Goal: Task Accomplishment & Management: Manage account settings

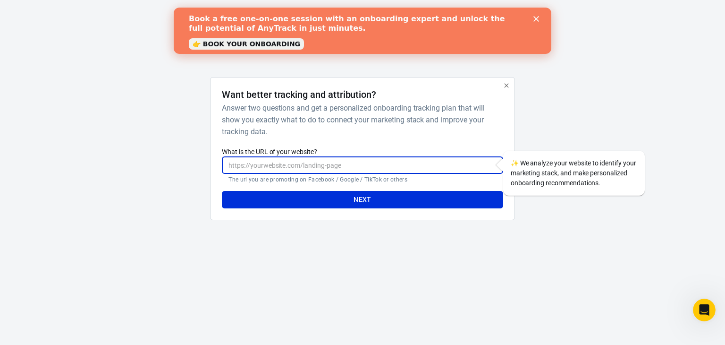
click at [291, 165] on input "What is the URL of your website?" at bounding box center [362, 164] width 281 height 17
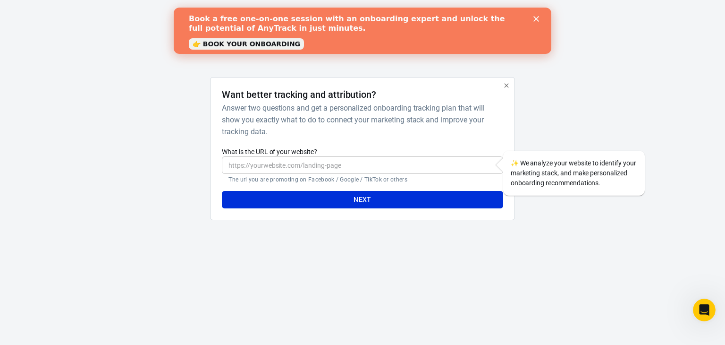
drag, startPoint x: 243, startPoint y: 106, endPoint x: 339, endPoint y: 110, distance: 96.4
click at [339, 110] on h6 "Answer two questions and get a personalized onboarding tracking plan that will …" at bounding box center [360, 119] width 277 height 35
click at [399, 199] on button "Next" at bounding box center [362, 199] width 281 height 17
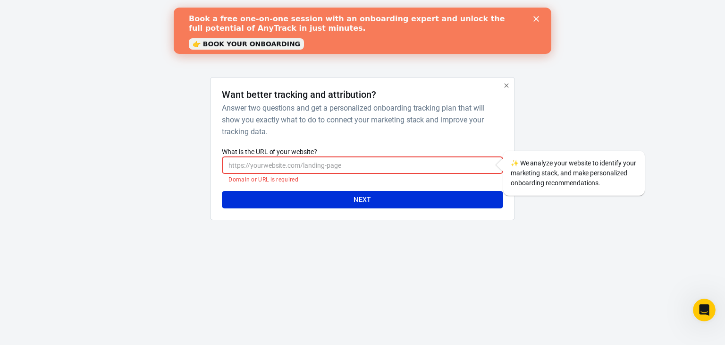
click at [526, 168] on div "✨ We analyze your website to identify your marketing stack, and make personaliz…" at bounding box center [574, 173] width 142 height 45
click at [451, 165] on input "What is the URL of your website?" at bounding box center [362, 164] width 281 height 17
click at [534, 16] on div "Book a free one-on-one session with an onboarding expert and unlock the full po…" at bounding box center [362, 30] width 347 height 39
click at [291, 168] on input "What is the URL of your website?" at bounding box center [362, 164] width 281 height 17
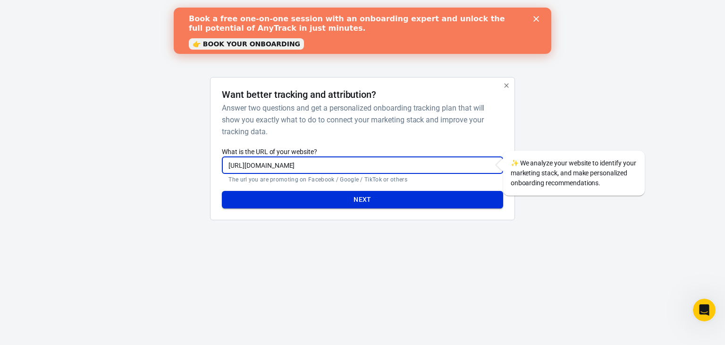
type input "[URL][DOMAIN_NAME]"
click at [294, 202] on button "Next" at bounding box center [362, 199] width 281 height 17
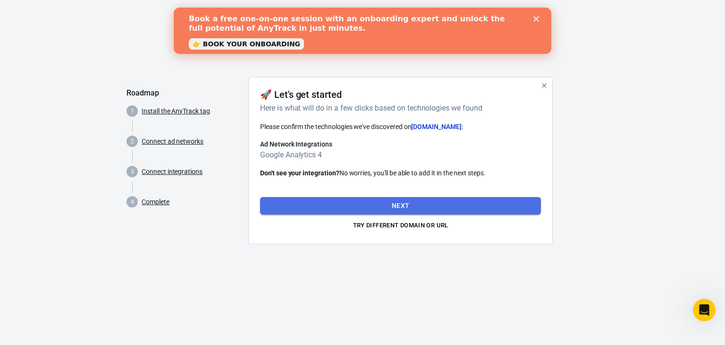
click at [360, 204] on button "Next" at bounding box center [400, 205] width 281 height 17
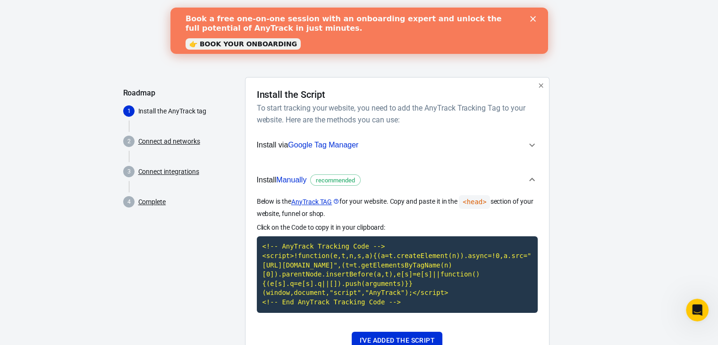
drag, startPoint x: 364, startPoint y: 149, endPoint x: 328, endPoint y: 152, distance: 35.5
click at [328, 152] on button "Install via Google Tag Manager" at bounding box center [397, 145] width 281 height 24
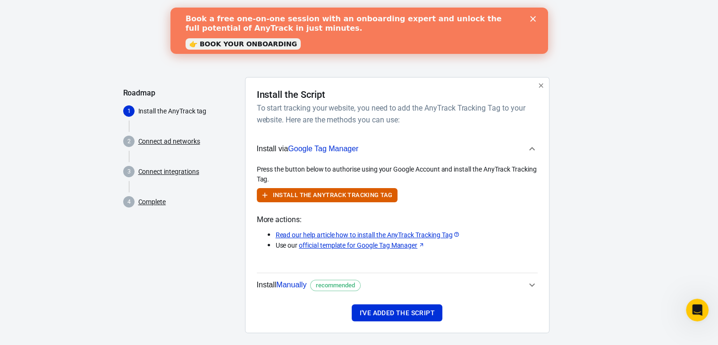
click at [328, 152] on span "Google Tag Manager" at bounding box center [323, 148] width 70 height 8
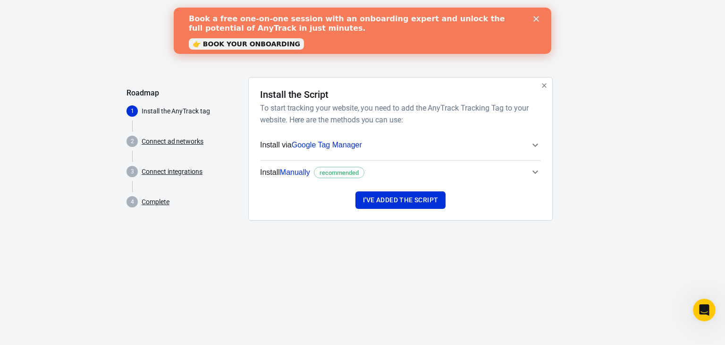
click at [326, 171] on span "recommended" at bounding box center [339, 172] width 46 height 9
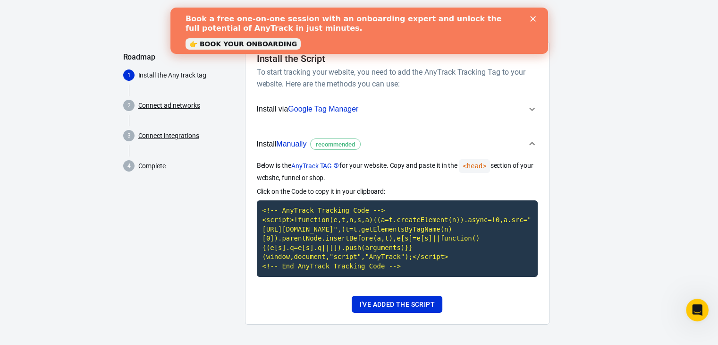
scroll to position [38, 0]
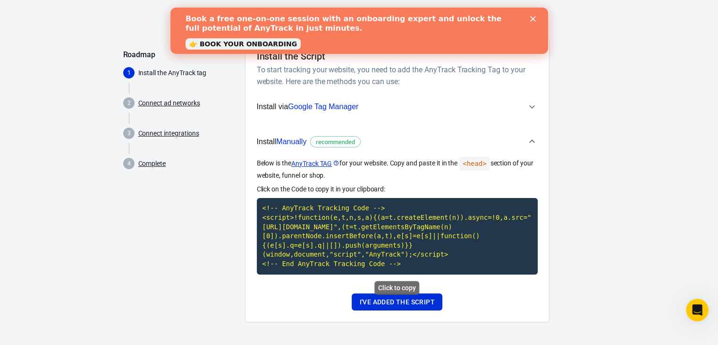
click at [390, 239] on code "<!-- AnyTrack Tracking Code --> <script>!function(e,t,n,s,a){(a=t.createElement…" at bounding box center [397, 236] width 281 height 76
click at [533, 16] on icon "Close" at bounding box center [533, 19] width 6 height 6
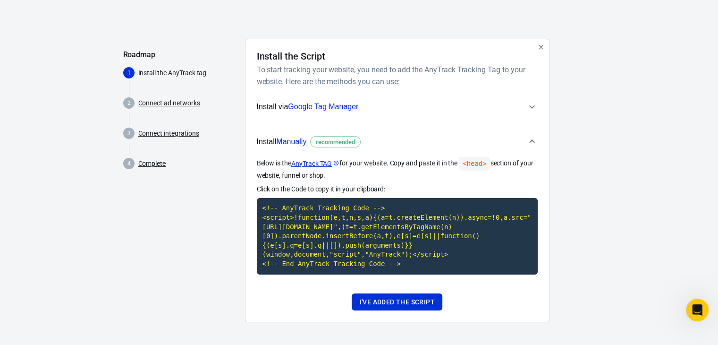
click at [175, 129] on link "Connect integrations" at bounding box center [168, 133] width 61 height 10
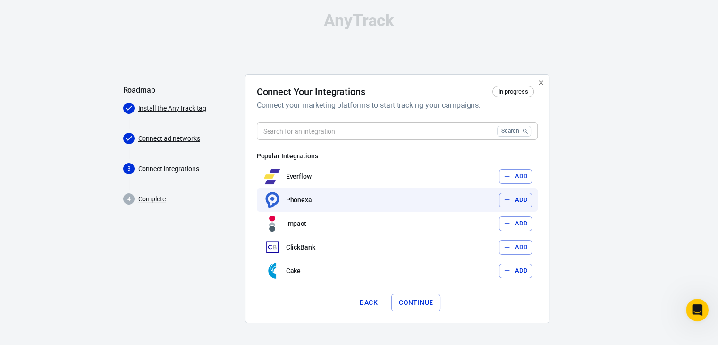
scroll to position [4, 0]
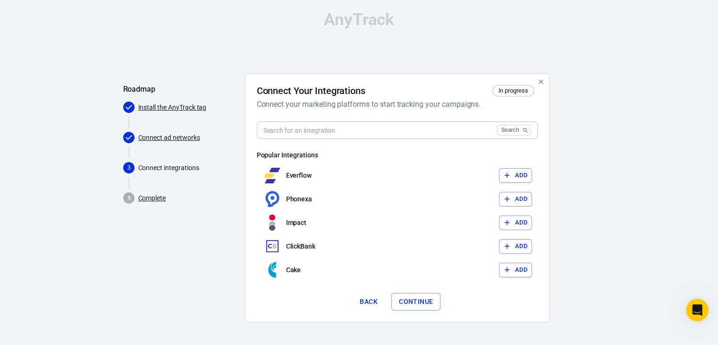
click at [396, 127] on input "text" at bounding box center [375, 129] width 237 height 17
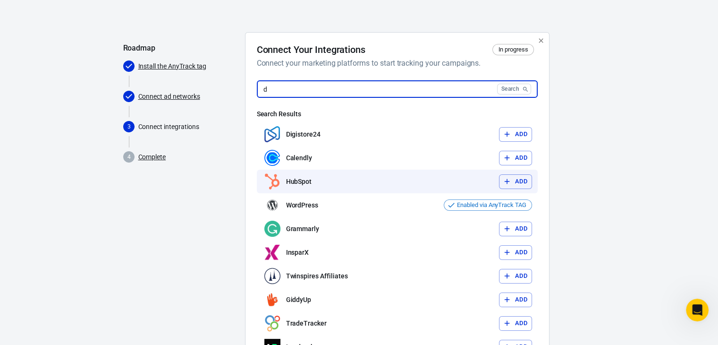
scroll to position [51, 0]
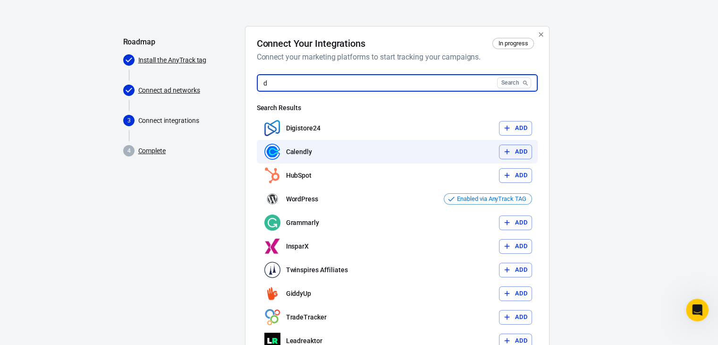
type input "d"
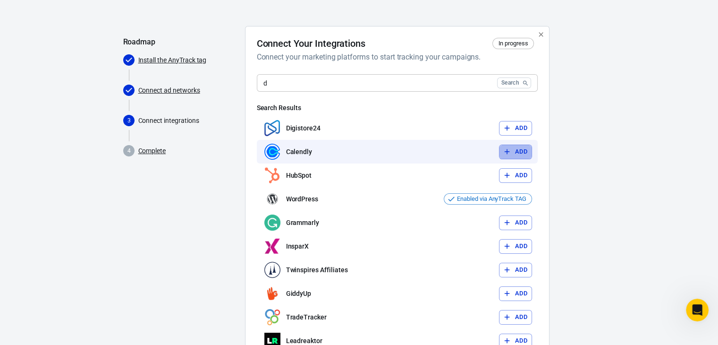
click at [515, 150] on button "Add" at bounding box center [515, 151] width 33 height 15
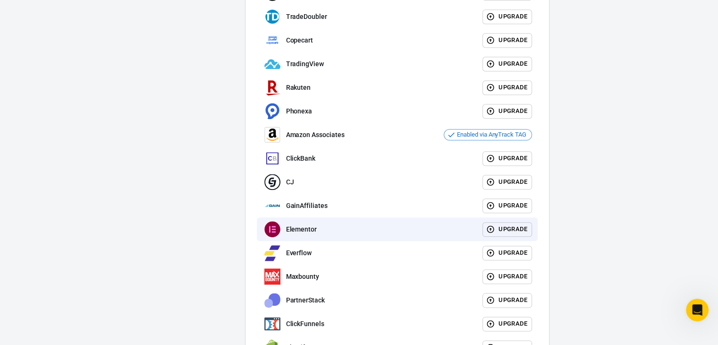
scroll to position [1118, 0]
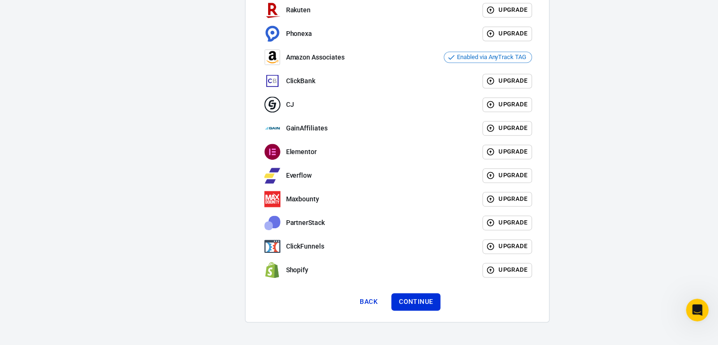
drag, startPoint x: 417, startPoint y: 206, endPoint x: 600, endPoint y: 219, distance: 184.1
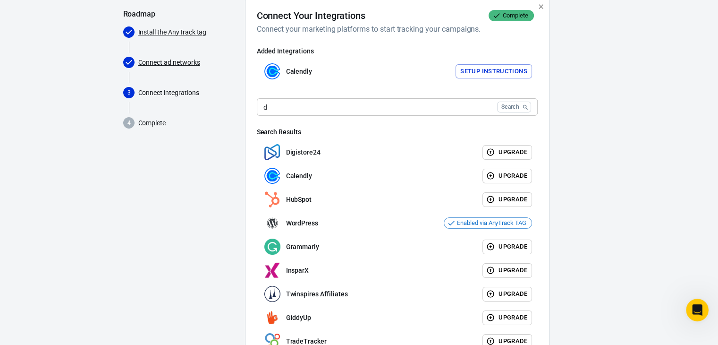
scroll to position [0, 0]
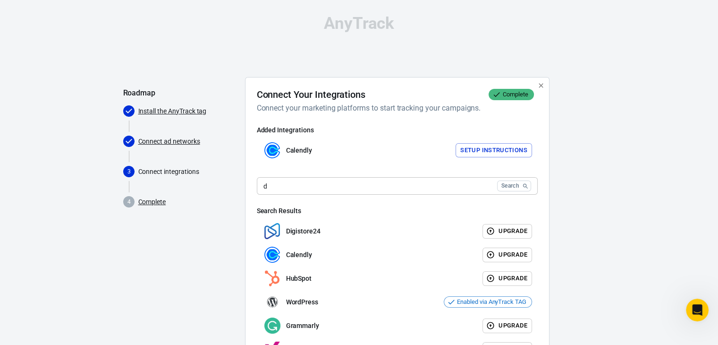
drag, startPoint x: 287, startPoint y: 156, endPoint x: 270, endPoint y: 148, distance: 19.0
click at [270, 148] on img at bounding box center [272, 150] width 16 height 16
click at [459, 150] on button "Setup Instructions" at bounding box center [494, 150] width 76 height 15
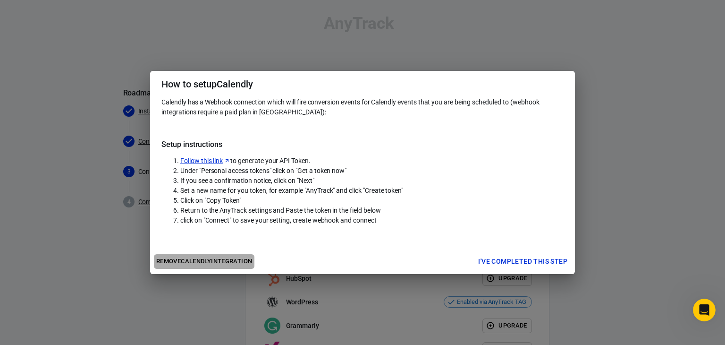
click at [213, 258] on button "Remove Calendly integration" at bounding box center [204, 261] width 101 height 15
click at [235, 260] on button "Remove Calendly integration" at bounding box center [204, 261] width 101 height 15
click at [698, 222] on div "How to setup Calendly Calendly has a Webhook connection which will fire convers…" at bounding box center [362, 172] width 725 height 345
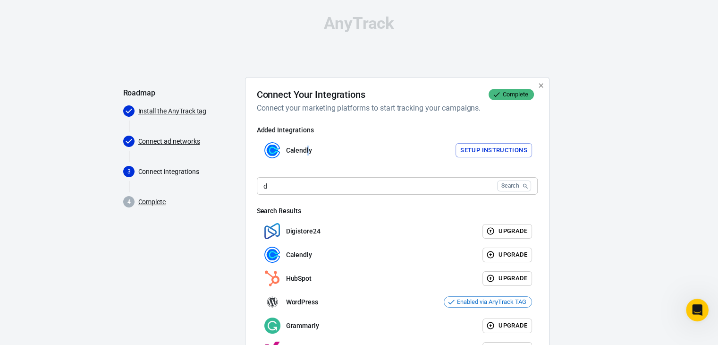
click at [304, 152] on p "Calendly" at bounding box center [299, 150] width 26 height 10
click at [293, 149] on p "Calendly" at bounding box center [299, 150] width 26 height 10
click at [270, 154] on img at bounding box center [272, 150] width 16 height 16
drag, startPoint x: 465, startPoint y: 161, endPoint x: 469, endPoint y: 154, distance: 8.0
click at [465, 161] on div "Calendly Setup Instructions" at bounding box center [397, 150] width 281 height 24
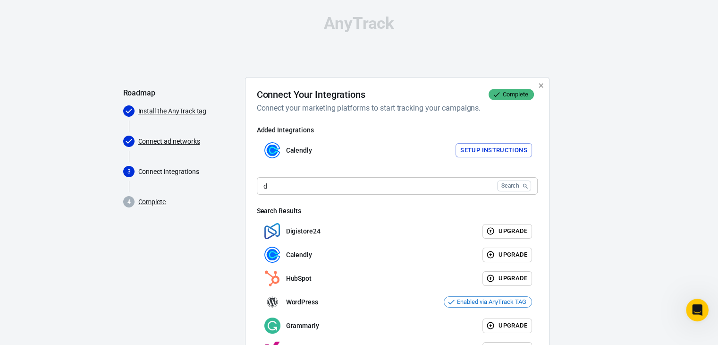
click at [469, 148] on button "Setup Instructions" at bounding box center [494, 150] width 76 height 15
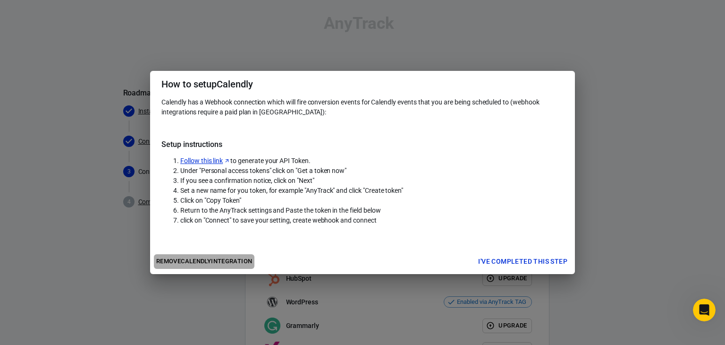
click at [192, 260] on button "Remove Calendly integration" at bounding box center [204, 261] width 101 height 15
drag, startPoint x: 192, startPoint y: 259, endPoint x: 588, endPoint y: 251, distance: 396.2
click at [591, 252] on div "How to setup Calendly Calendly has a Webhook connection which will fire convers…" at bounding box center [362, 172] width 725 height 345
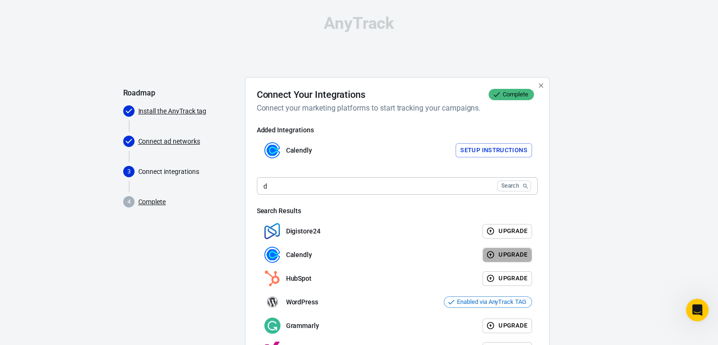
click at [523, 253] on button "Upgrade" at bounding box center [507, 254] width 50 height 15
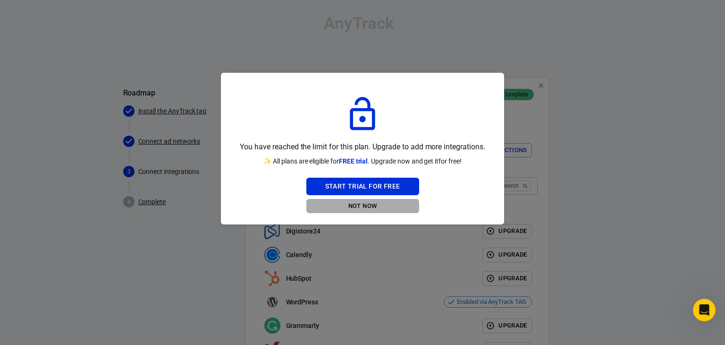
click at [353, 211] on button "Not Now" at bounding box center [362, 206] width 113 height 15
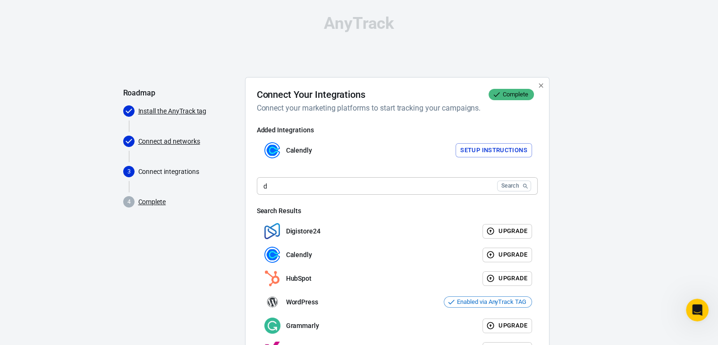
click at [180, 146] on span "Connect ad networks" at bounding box center [180, 141] width 114 height 19
click at [174, 137] on link "Connect ad networks" at bounding box center [169, 141] width 62 height 10
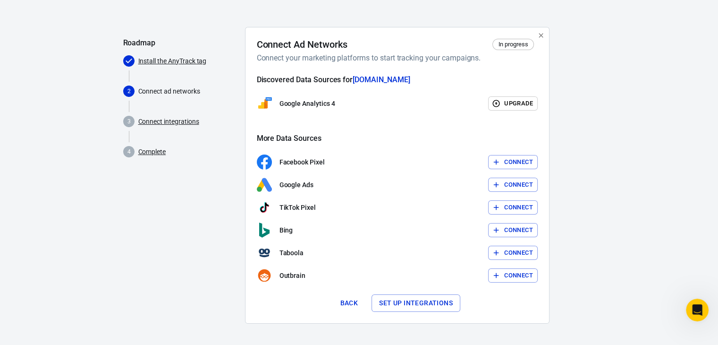
scroll to position [51, 0]
drag, startPoint x: 359, startPoint y: 188, endPoint x: 329, endPoint y: 210, distance: 37.2
click at [329, 210] on div "TikTok Pixel Connect" at bounding box center [397, 206] width 281 height 15
drag, startPoint x: 338, startPoint y: 290, endPoint x: 334, endPoint y: 284, distance: 7.5
drag, startPoint x: 334, startPoint y: 284, endPoint x: 331, endPoint y: 244, distance: 40.2
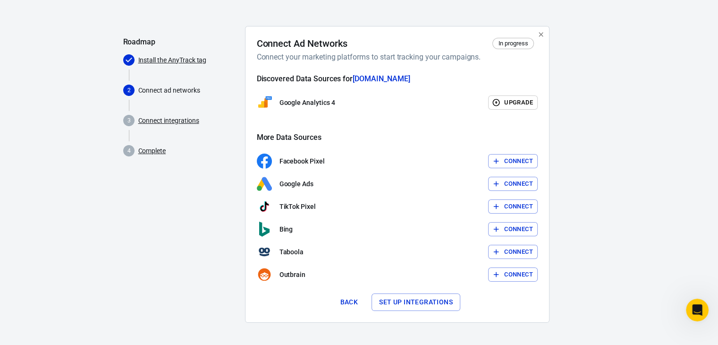
click at [331, 244] on div "Facebook Pixel Connect Google Ads Connect TikTok Pixel Connect .st0{fill:#00827…" at bounding box center [397, 217] width 281 height 128
drag, startPoint x: 330, startPoint y: 244, endPoint x: 315, endPoint y: 240, distance: 15.1
click at [315, 240] on div "Facebook Pixel Connect Google Ads Connect TikTok Pixel Connect .st0{fill:#00827…" at bounding box center [397, 217] width 281 height 128
click at [497, 231] on icon "button" at bounding box center [496, 229] width 8 height 8
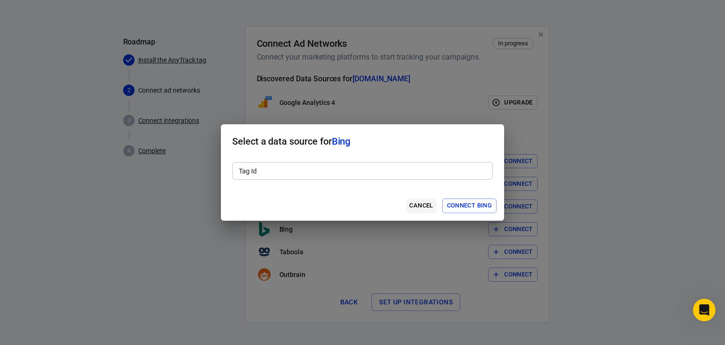
click at [417, 207] on button "Cancel" at bounding box center [421, 205] width 30 height 15
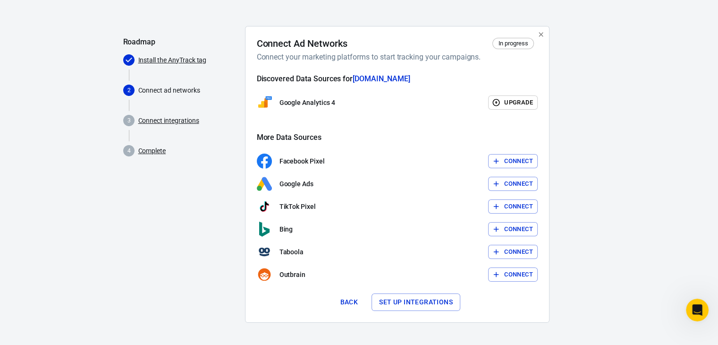
drag, startPoint x: 354, startPoint y: 285, endPoint x: 286, endPoint y: 243, distance: 79.9
drag, startPoint x: 286, startPoint y: 243, endPoint x: 148, endPoint y: 145, distance: 169.4
click at [148, 145] on span "4 Complete" at bounding box center [180, 150] width 114 height 19
click at [152, 153] on link "Complete" at bounding box center [152, 151] width 28 height 10
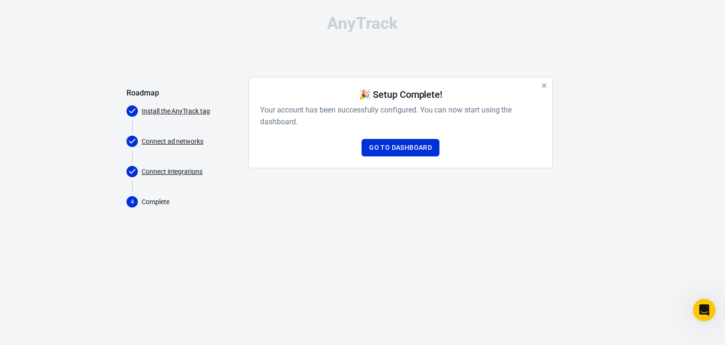
click at [388, 133] on div "🎉 Setup Complete! Your account has been successfully configured. You can now st…" at bounding box center [400, 123] width 281 height 68
click at [385, 141] on link "Go to Dashboard" at bounding box center [401, 147] width 78 height 17
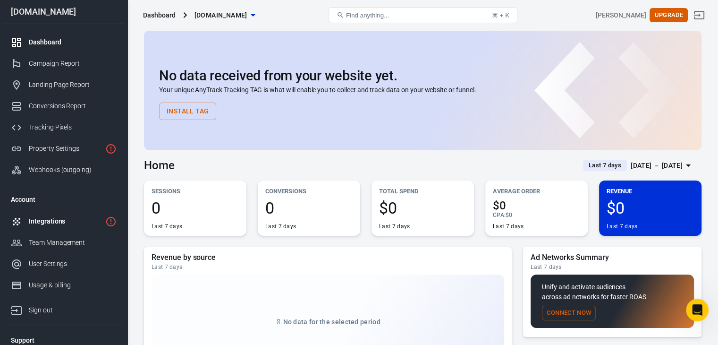
click at [32, 220] on div "Integrations" at bounding box center [65, 221] width 73 height 10
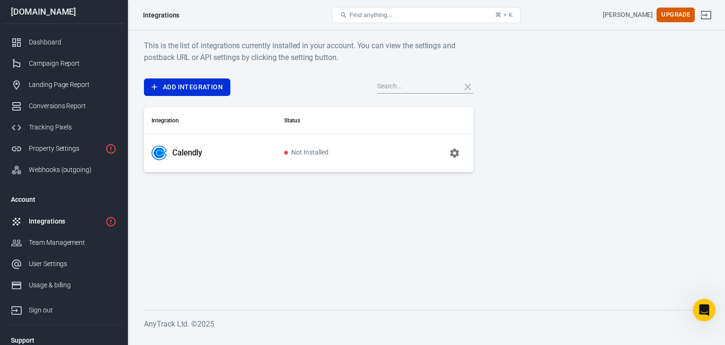
drag, startPoint x: 30, startPoint y: 218, endPoint x: 451, endPoint y: 153, distance: 426.5
click at [451, 153] on button "button" at bounding box center [454, 153] width 23 height 23
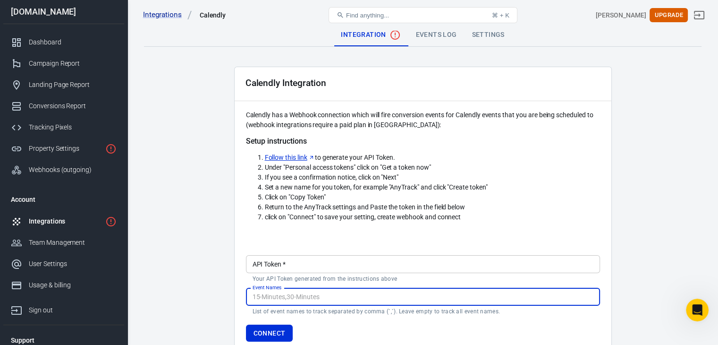
click at [457, 152] on li "Follow this link to generate your API Token." at bounding box center [432, 157] width 335 height 10
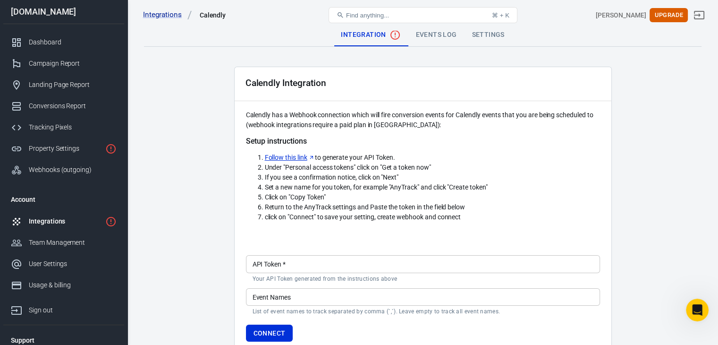
click at [446, 38] on div "Events Log" at bounding box center [436, 35] width 56 height 23
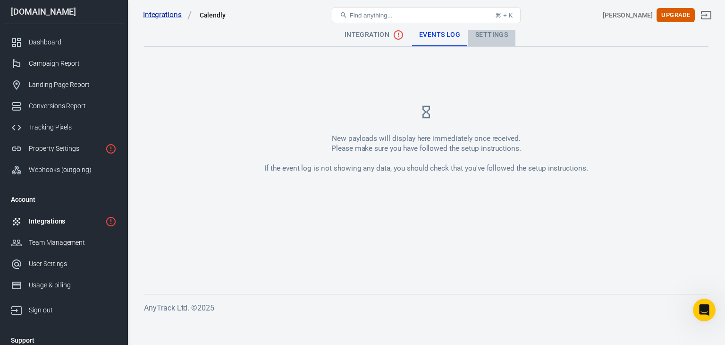
click at [479, 37] on div "Settings" at bounding box center [492, 35] width 48 height 23
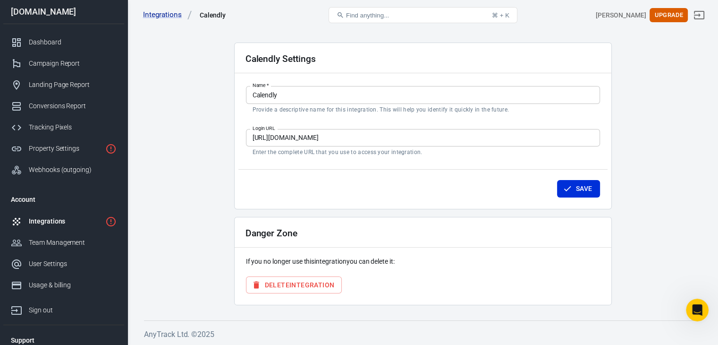
scroll to position [25, 0]
click at [296, 288] on button "Delete Integration" at bounding box center [294, 284] width 96 height 17
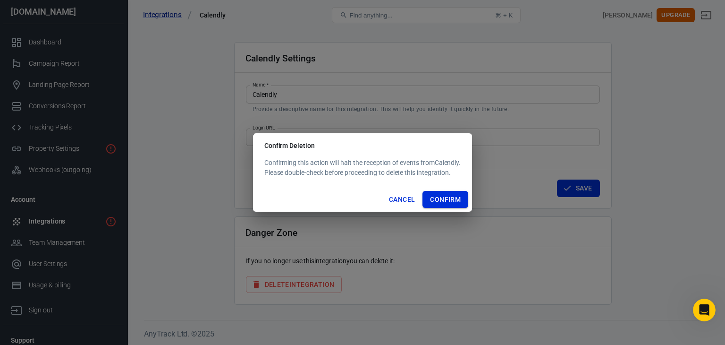
click at [437, 202] on button "Confirm" at bounding box center [446, 199] width 46 height 17
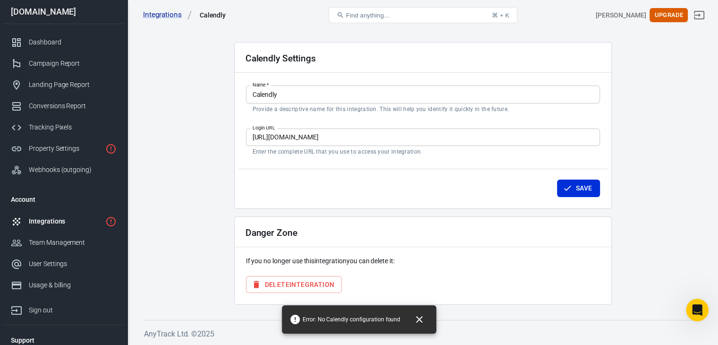
drag, startPoint x: 137, startPoint y: 213, endPoint x: 41, endPoint y: 215, distance: 95.9
drag, startPoint x: 41, startPoint y: 215, endPoint x: 29, endPoint y: 243, distance: 30.3
click at [29, 243] on div "Team Management" at bounding box center [73, 242] width 88 height 10
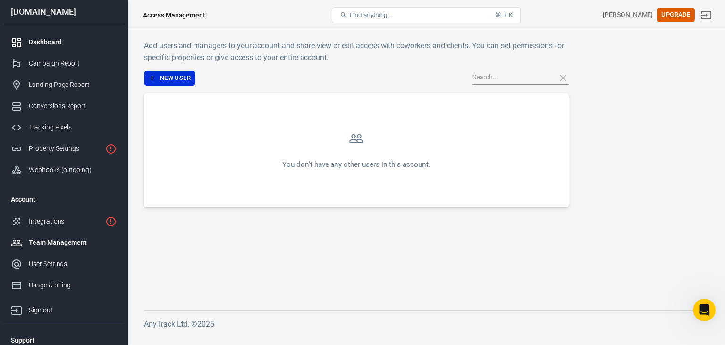
click at [47, 48] on link "Dashboard" at bounding box center [63, 42] width 121 height 21
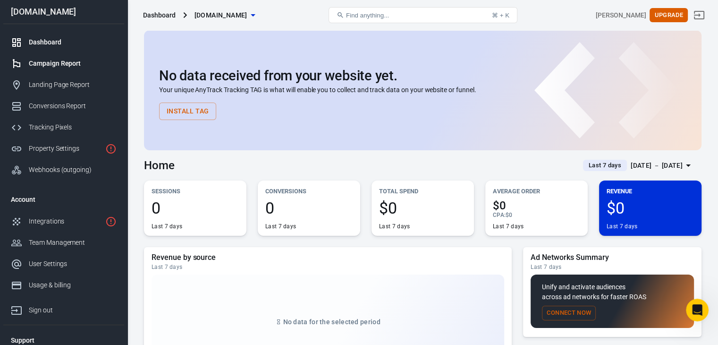
drag, startPoint x: 47, startPoint y: 53, endPoint x: 49, endPoint y: 59, distance: 6.0
drag, startPoint x: 49, startPoint y: 59, endPoint x: 259, endPoint y: 127, distance: 220.5
click at [259, 127] on div "No data received from your website yet. Your unique AnyTrack Tracking TAG is wh…" at bounding box center [423, 90] width 558 height 120
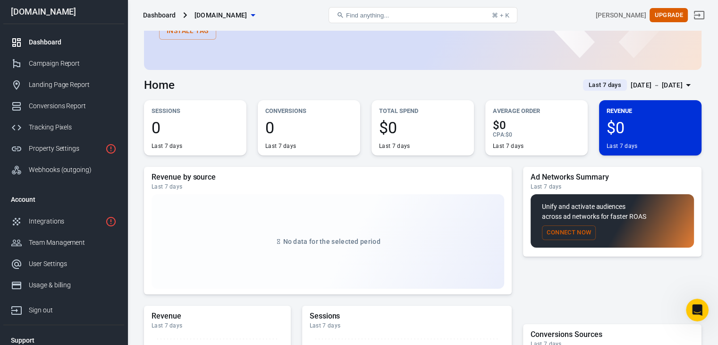
scroll to position [94, 0]
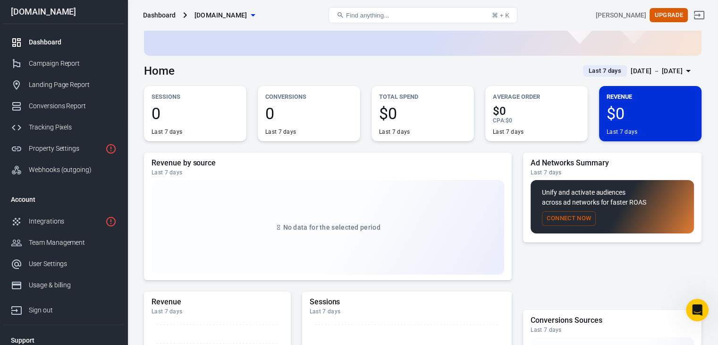
drag, startPoint x: 112, startPoint y: 161, endPoint x: 73, endPoint y: 183, distance: 44.8
click at [73, 183] on div "Dashboard Campaign Report Landing Page Report Conversions Report Tracking Pixel…" at bounding box center [63, 106] width 121 height 164
click at [73, 94] on link "Landing Page Report" at bounding box center [63, 84] width 121 height 21
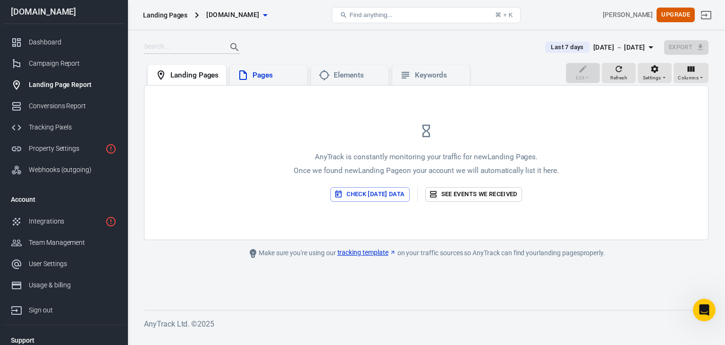
click at [236, 72] on div "Pages" at bounding box center [268, 75] width 77 height 21
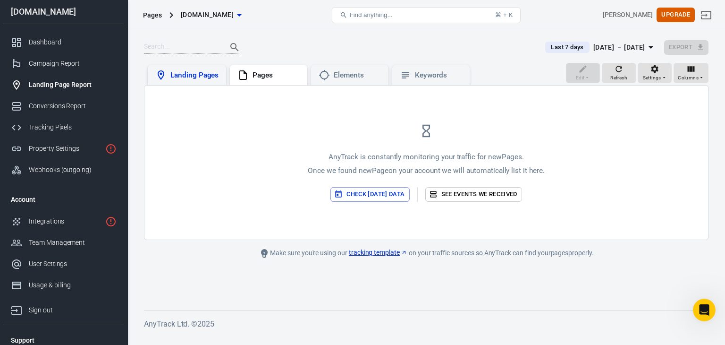
click at [209, 78] on div "Landing Pages" at bounding box center [194, 75] width 48 height 10
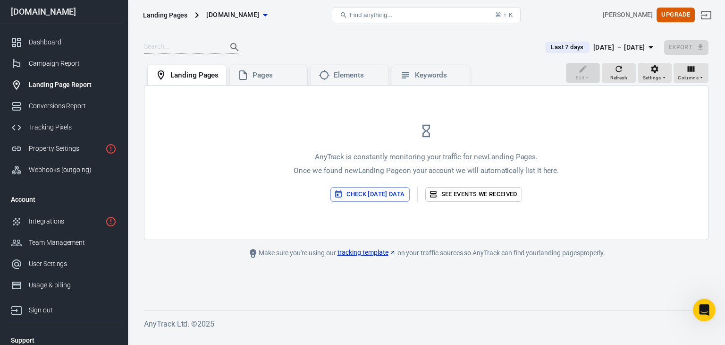
click at [242, 326] on h6 "AnyTrack Ltd. © 2025" at bounding box center [426, 324] width 565 height 12
drag, startPoint x: 242, startPoint y: 326, endPoint x: 248, endPoint y: 323, distance: 7.2
click at [583, 144] on div "AnyTrack is constantly monitoring your traffic for new Landing Pages . Once we …" at bounding box center [426, 162] width 564 height 154
click at [29, 231] on link "Integrations" at bounding box center [63, 221] width 121 height 21
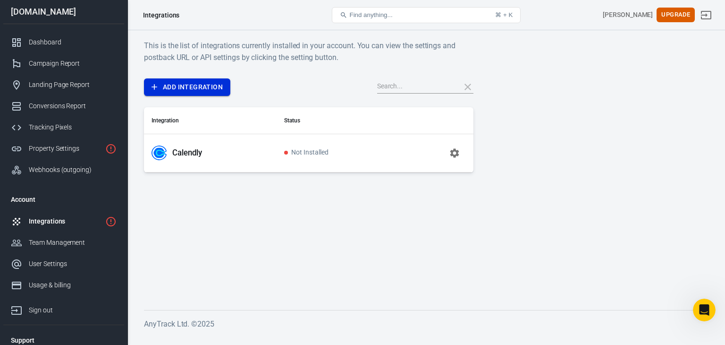
click at [170, 87] on link "Add Integration" at bounding box center [187, 86] width 86 height 17
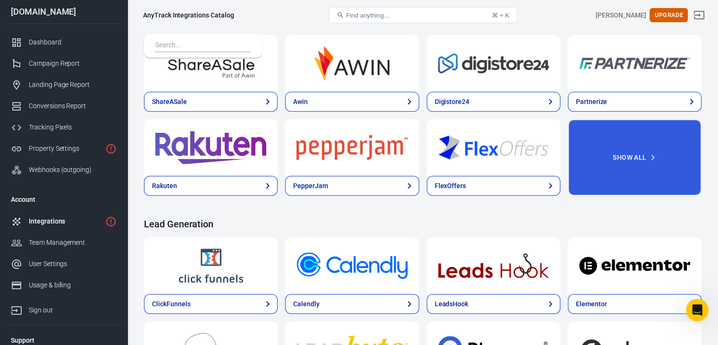
scroll to position [409, 0]
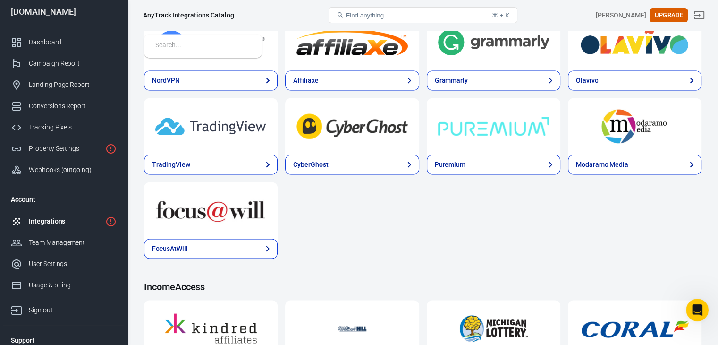
scroll to position [1322, 0]
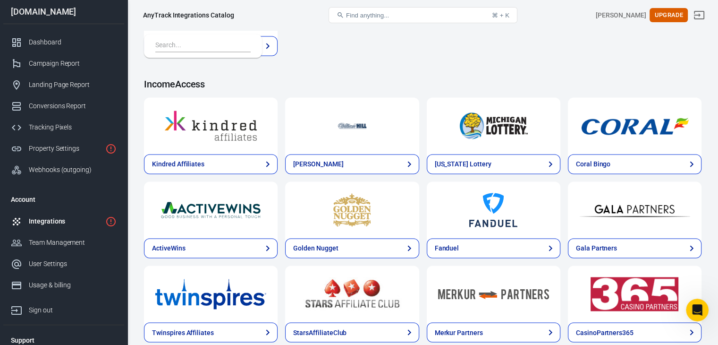
scroll to position [1542, 0]
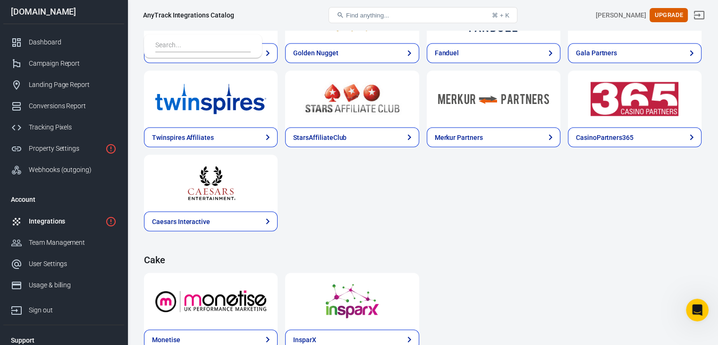
scroll to position [1762, 0]
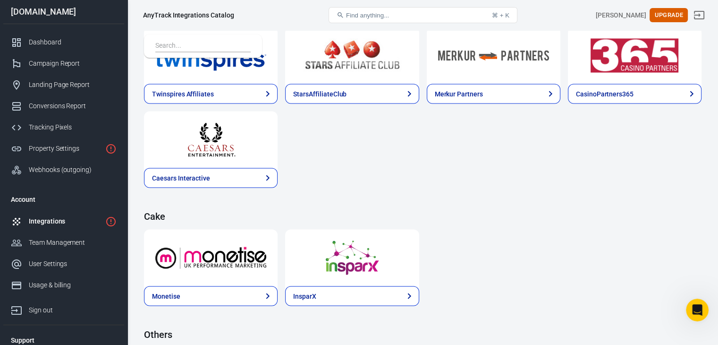
drag, startPoint x: 442, startPoint y: 206, endPoint x: 580, endPoint y: 278, distance: 155.4
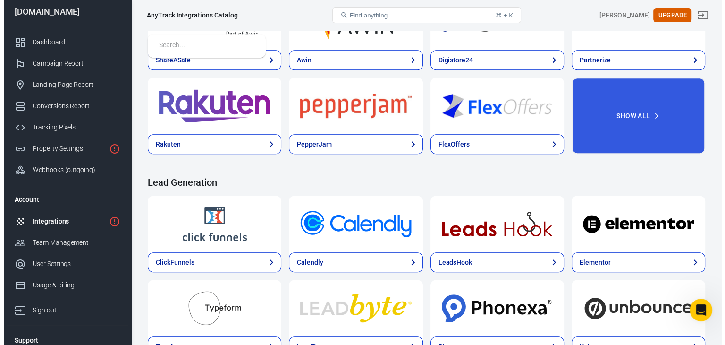
scroll to position [429, 0]
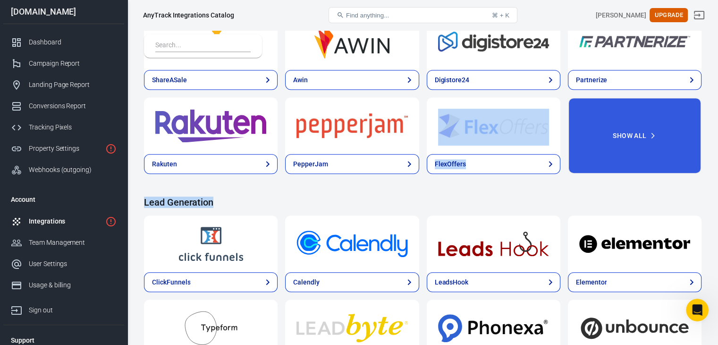
drag, startPoint x: 682, startPoint y: 85, endPoint x: 470, endPoint y: 101, distance: 212.1
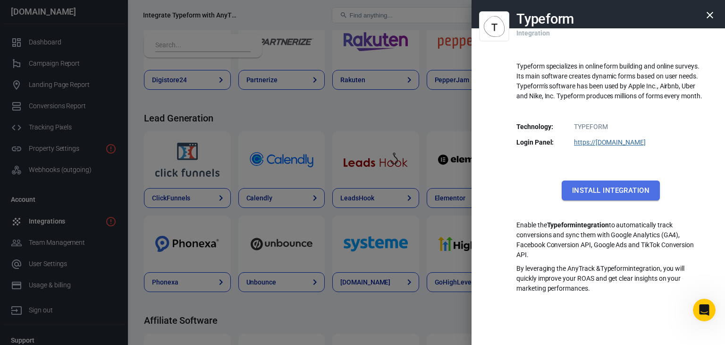
click at [572, 191] on button "Install Integration" at bounding box center [611, 190] width 98 height 20
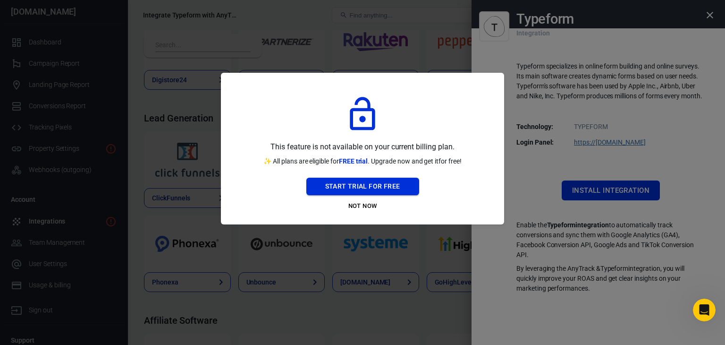
click at [366, 183] on button "Start Trial For Free" at bounding box center [362, 186] width 113 height 17
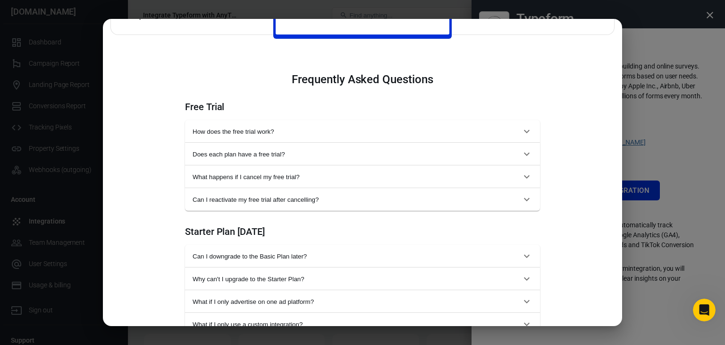
scroll to position [346, 0]
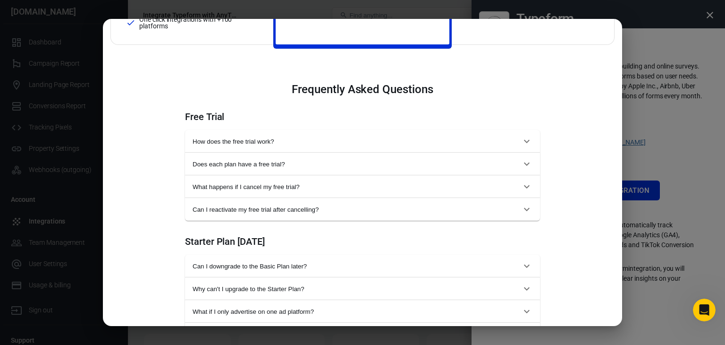
click at [656, 63] on div "Monthly Annual (Get 2 months free!) Starter For solopreneurs just getting start…" at bounding box center [362, 172] width 725 height 345
click at [712, 6] on div "Monthly Annual (Get 2 months free!) Starter For solopreneurs just getting start…" at bounding box center [362, 172] width 725 height 345
drag, startPoint x: 707, startPoint y: 14, endPoint x: 706, endPoint y: 19, distance: 5.8
click at [706, 17] on div "Monthly Annual (Get 2 months free!) Starter For solopreneurs just getting start…" at bounding box center [362, 172] width 725 height 345
click at [662, 31] on div "Monthly Annual (Get 2 months free!) Starter For solopreneurs just getting start…" at bounding box center [362, 172] width 725 height 345
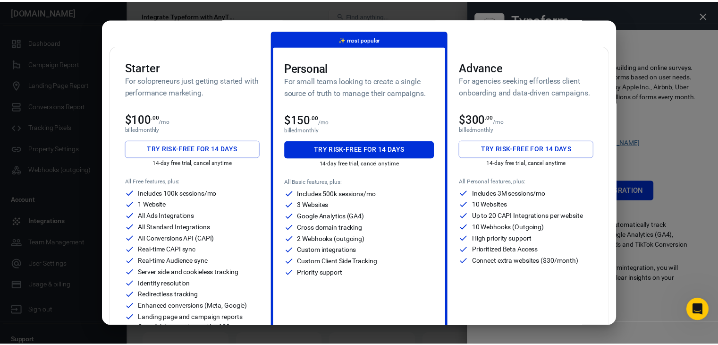
scroll to position [0, 0]
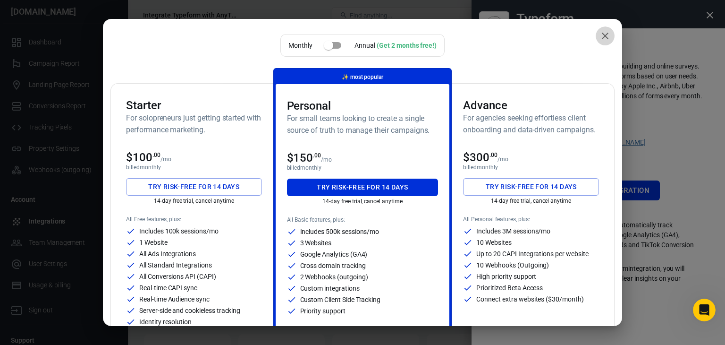
click at [596, 37] on button "close" at bounding box center [605, 35] width 19 height 19
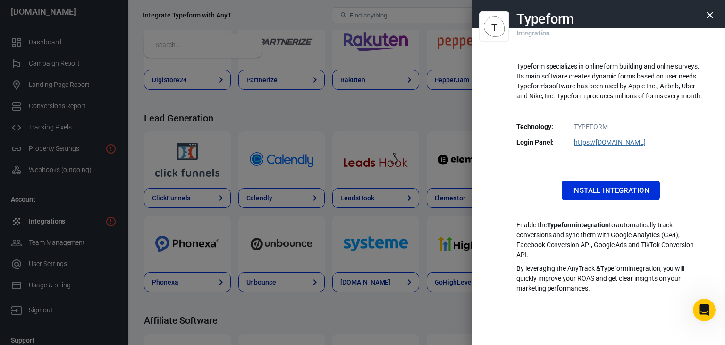
click at [385, 125] on div at bounding box center [362, 172] width 725 height 345
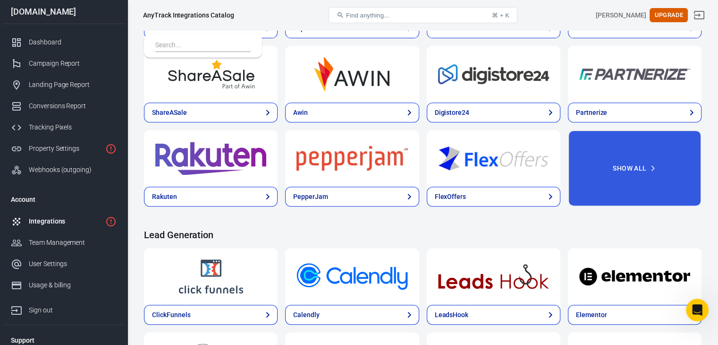
scroll to position [382, 0]
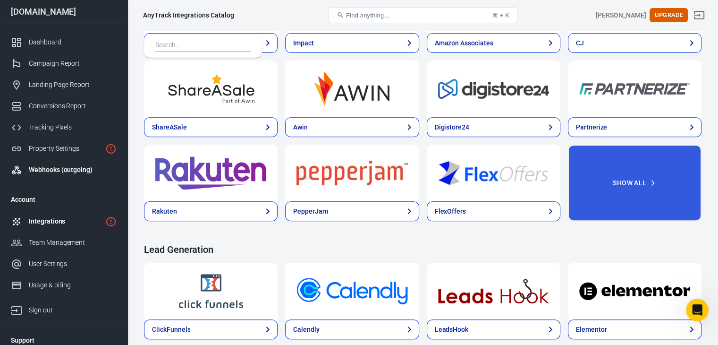
click at [61, 170] on div "Webhooks (outgoing)" at bounding box center [73, 170] width 88 height 10
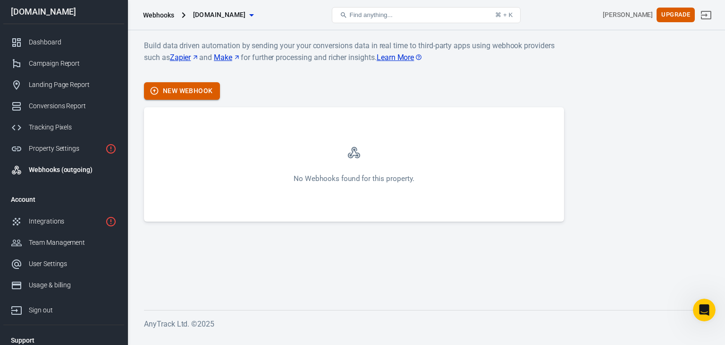
click at [178, 82] on div "Build data driven automation by sending your your conversions data in real time…" at bounding box center [354, 131] width 420 height 182
click at [185, 89] on button "New Webhook" at bounding box center [182, 90] width 76 height 17
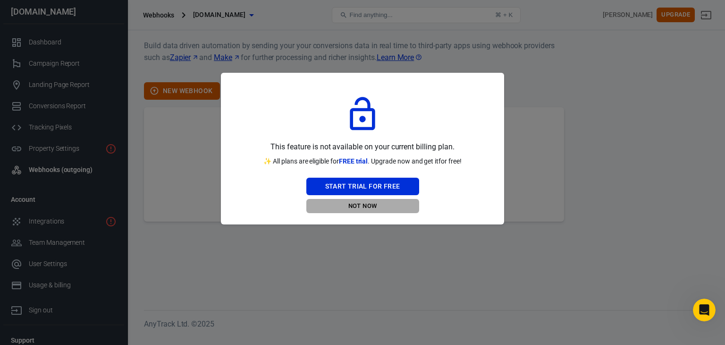
click at [362, 212] on button "Not Now" at bounding box center [362, 206] width 113 height 15
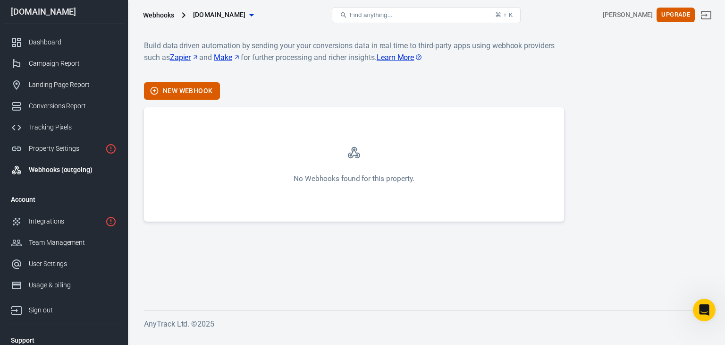
click at [496, 259] on main "Build data driven automation by sending your your conversions data in real time…" at bounding box center [426, 167] width 565 height 255
click at [394, 239] on main "Build data driven automation by sending your your conversions data in real time…" at bounding box center [426, 167] width 565 height 255
click at [32, 131] on div "Tracking Pixels" at bounding box center [73, 127] width 88 height 10
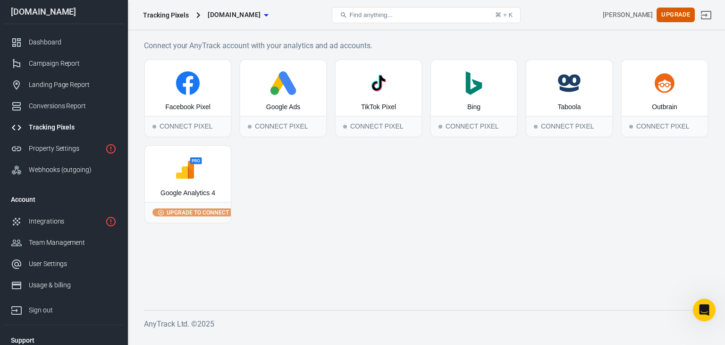
drag, startPoint x: 32, startPoint y: 131, endPoint x: 333, endPoint y: 163, distance: 302.9
click at [333, 163] on div "Facebook Pixel Connect Pixel Google Ads Connect Pixel TikTok Pixel Connect Pixe…" at bounding box center [426, 141] width 565 height 164
click at [54, 267] on div "User Settings" at bounding box center [73, 264] width 88 height 10
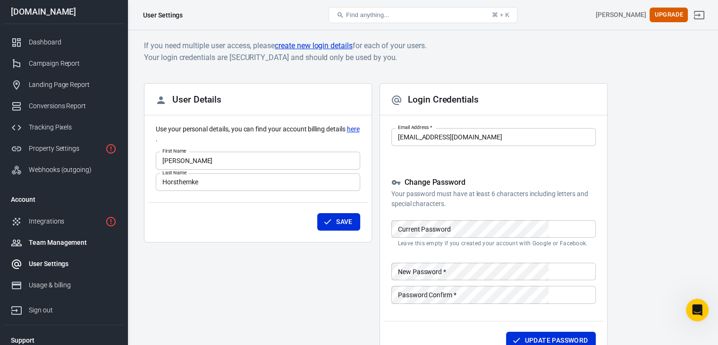
click at [55, 244] on div "Team Management" at bounding box center [73, 242] width 88 height 10
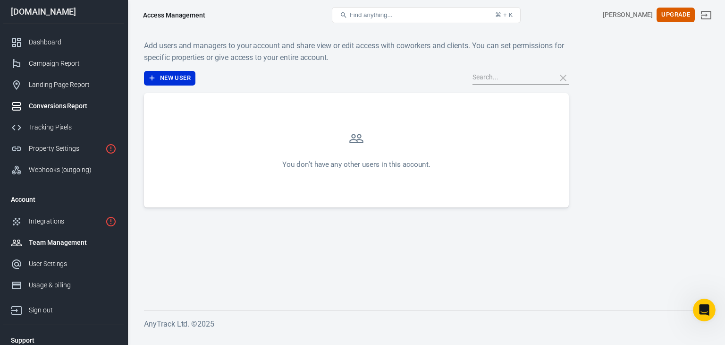
click at [89, 110] on div "Conversions Report" at bounding box center [73, 106] width 88 height 10
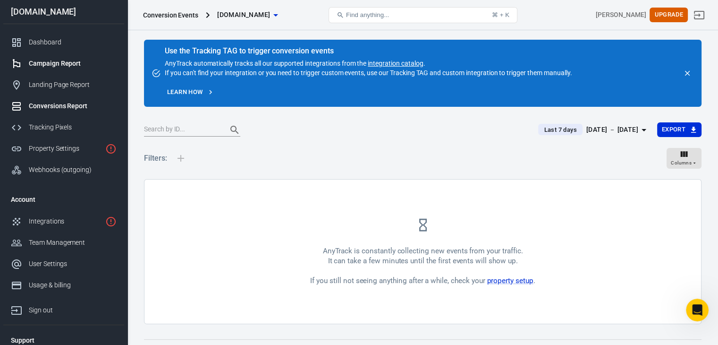
click at [83, 61] on div "Campaign Report" at bounding box center [73, 64] width 88 height 10
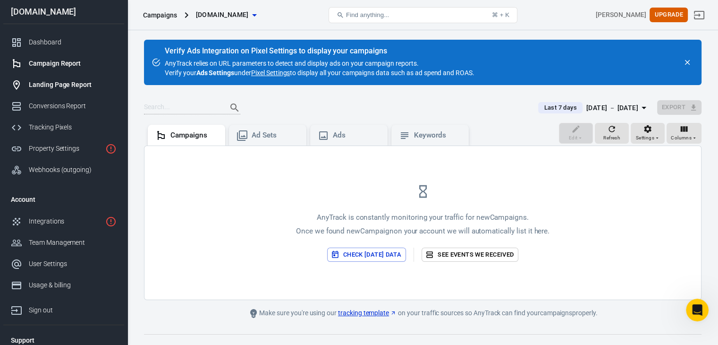
click at [78, 79] on link "Landing Page Report" at bounding box center [63, 84] width 121 height 21
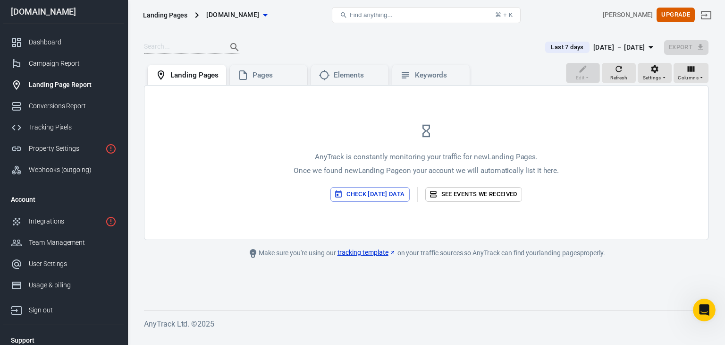
click at [254, 87] on div "AnyTrack is constantly monitoring your traffic for new Landing Pages . Once we …" at bounding box center [426, 162] width 564 height 154
click at [262, 79] on div "Pages" at bounding box center [276, 75] width 47 height 10
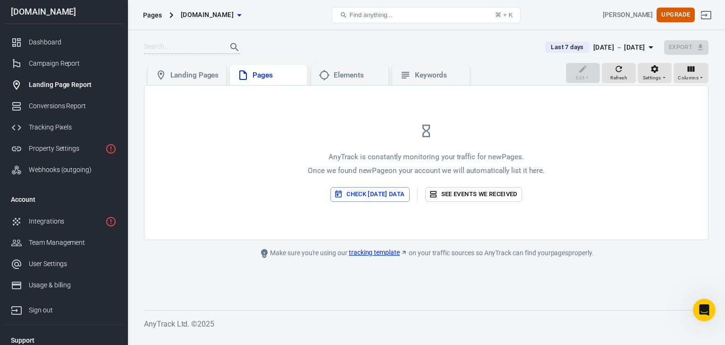
drag, startPoint x: 306, startPoint y: 72, endPoint x: 347, endPoint y: 81, distance: 41.9
click at [306, 73] on div "Pages" at bounding box center [268, 75] width 77 height 21
click at [365, 80] on div "Elements" at bounding box center [350, 74] width 62 height 11
click at [408, 78] on icon at bounding box center [405, 74] width 11 height 11
click at [53, 228] on link "Integrations" at bounding box center [63, 221] width 121 height 21
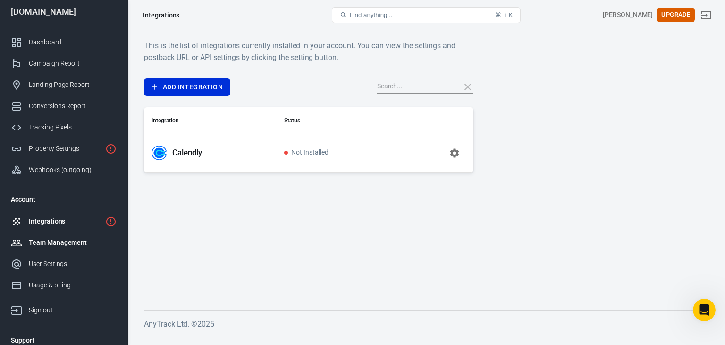
click at [55, 238] on div "Team Management" at bounding box center [73, 242] width 88 height 10
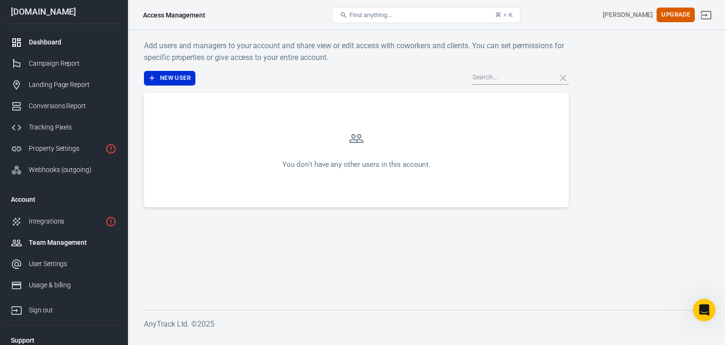
click at [63, 48] on link "Dashboard" at bounding box center [63, 42] width 121 height 21
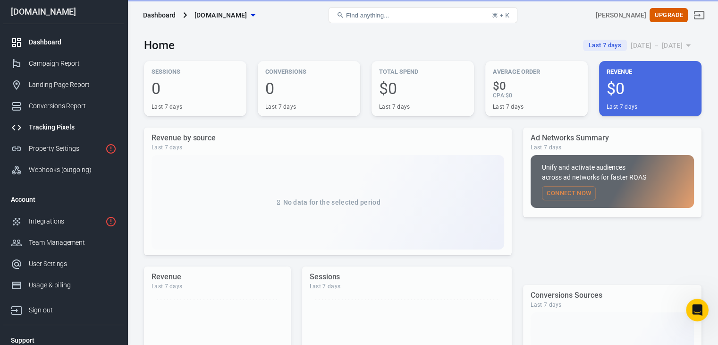
click at [57, 131] on div "Tracking Pixels" at bounding box center [73, 127] width 88 height 10
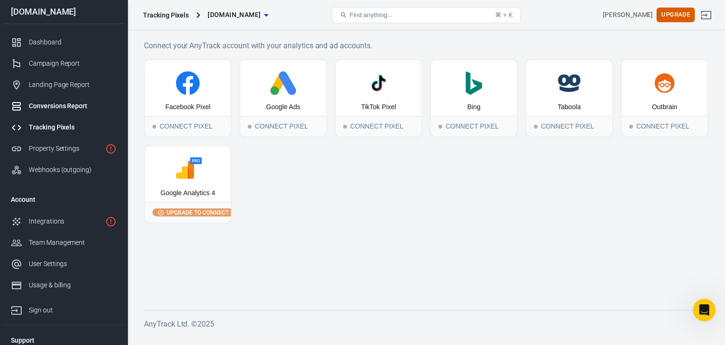
click at [66, 103] on div "Conversions Report" at bounding box center [73, 106] width 88 height 10
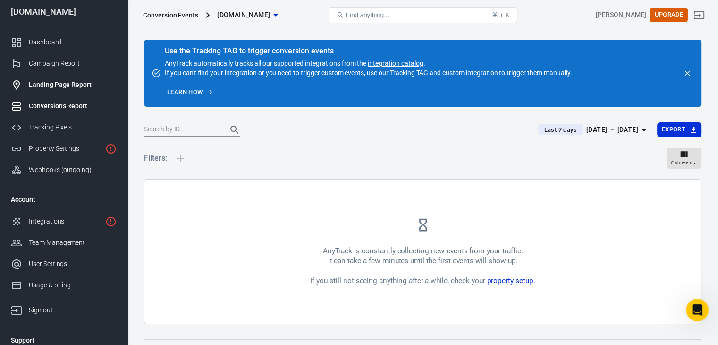
click at [71, 82] on div "Landing Page Report" at bounding box center [73, 85] width 88 height 10
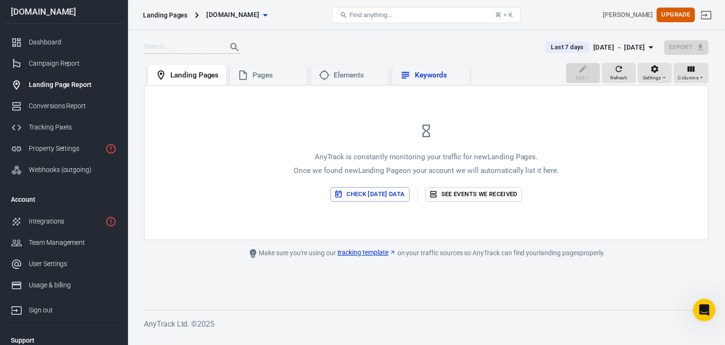
drag, startPoint x: 71, startPoint y: 82, endPoint x: 419, endPoint y: 72, distance: 348.1
click at [419, 72] on div "Keywords" at bounding box center [438, 75] width 47 height 10
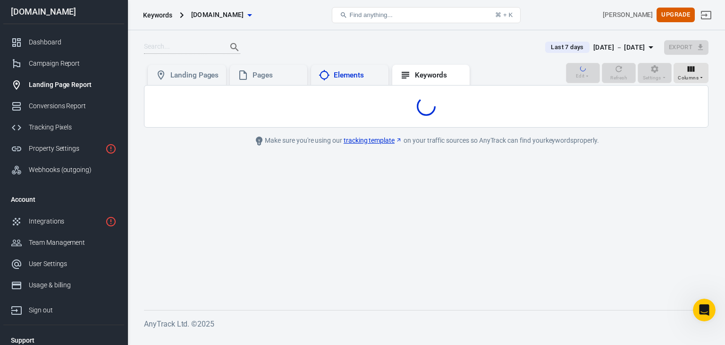
click at [341, 72] on div "Elements" at bounding box center [357, 75] width 47 height 10
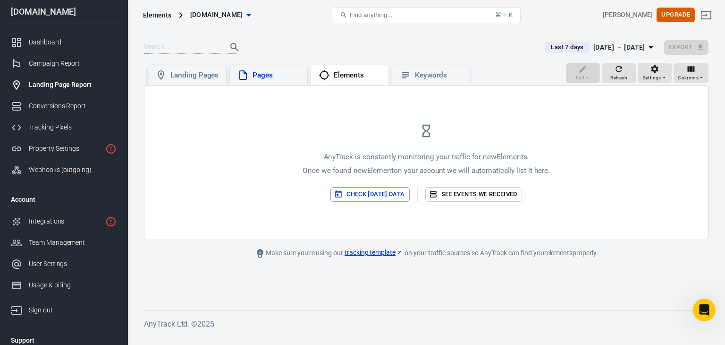
click at [262, 77] on div "Pages" at bounding box center [276, 75] width 47 height 10
click at [46, 223] on div "Integrations" at bounding box center [65, 221] width 73 height 10
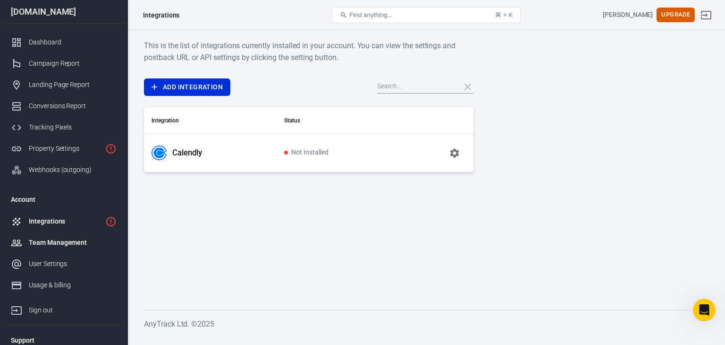
click at [42, 240] on div "Team Management" at bounding box center [73, 242] width 88 height 10
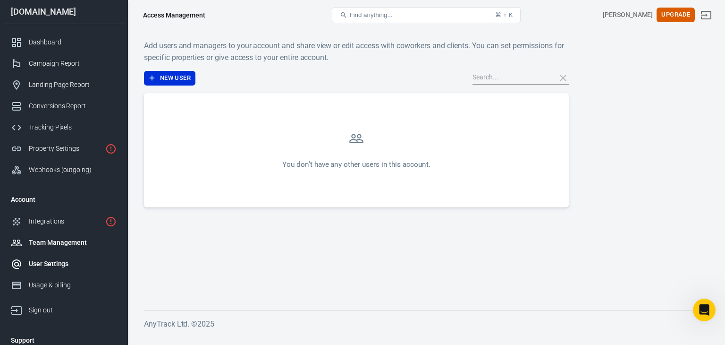
click at [36, 259] on div "User Settings" at bounding box center [73, 264] width 88 height 10
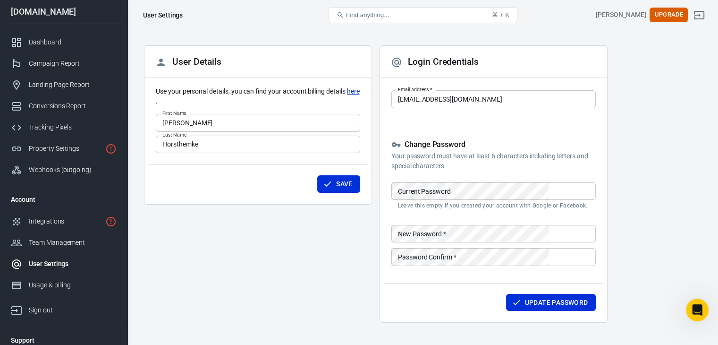
scroll to position [71, 0]
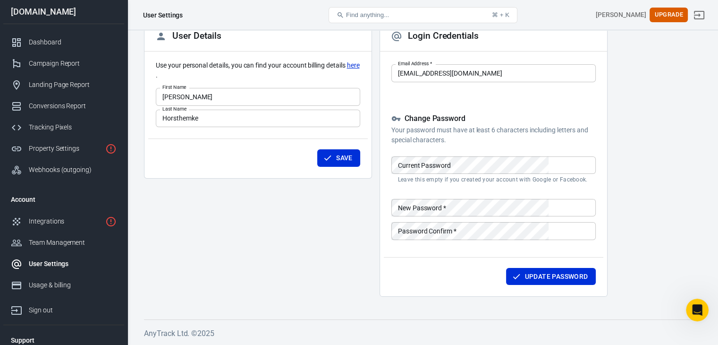
click at [68, 266] on div "User Settings" at bounding box center [73, 264] width 88 height 10
click at [50, 170] on div "Webhooks (outgoing)" at bounding box center [73, 170] width 88 height 10
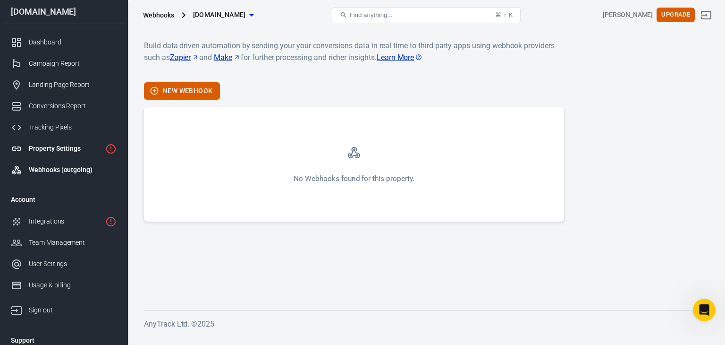
click at [49, 151] on div "Property Settings" at bounding box center [65, 149] width 73 height 10
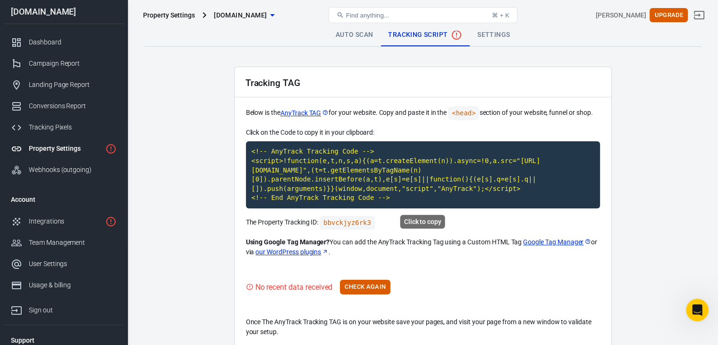
click at [273, 160] on code "<!-- AnyTrack Tracking Code --> <script>!function(e,t,n,s,a){(a=t.createElement…" at bounding box center [423, 174] width 354 height 67
click at [279, 162] on code "<!-- AnyTrack Tracking Code --> <script>!function(e,t,n,s,a){(a=t.createElement…" at bounding box center [423, 174] width 354 height 67
click at [372, 285] on button "Check Again" at bounding box center [365, 286] width 51 height 15
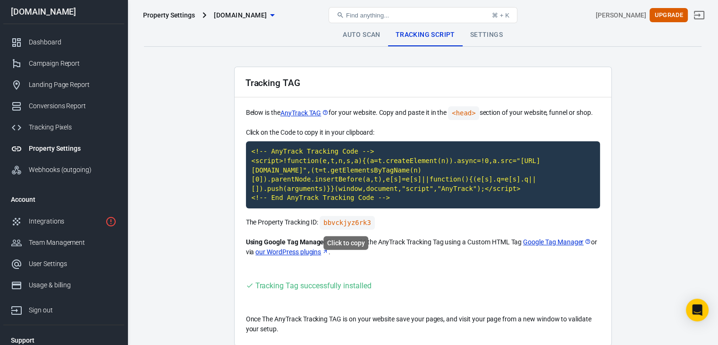
click at [341, 221] on code "bbvckjyz6rk3" at bounding box center [347, 223] width 55 height 14
drag, startPoint x: 400, startPoint y: 245, endPoint x: 333, endPoint y: 238, distance: 67.8
click at [332, 238] on p "Using Google Tag Manager? You can add the AnyTrack Tracking Tag using a Custom …" at bounding box center [423, 247] width 354 height 20
click at [531, 244] on link "Google Tag Manager" at bounding box center [557, 242] width 68 height 10
drag, startPoint x: 309, startPoint y: 93, endPoint x: 409, endPoint y: 200, distance: 147.0
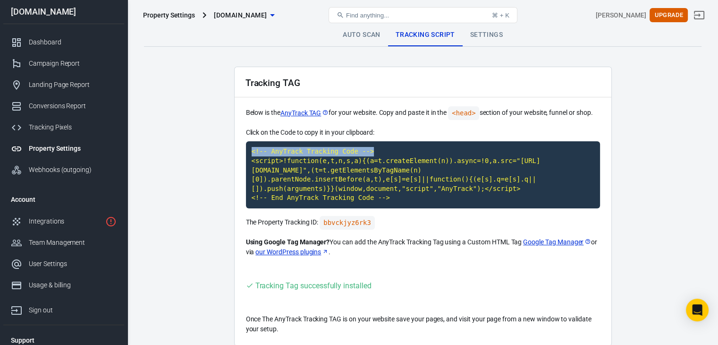
click at [400, 184] on div "Tracking TAG Below is the AnyTrack TAG for your website. Copy and paste it in t…" at bounding box center [423, 206] width 378 height 279
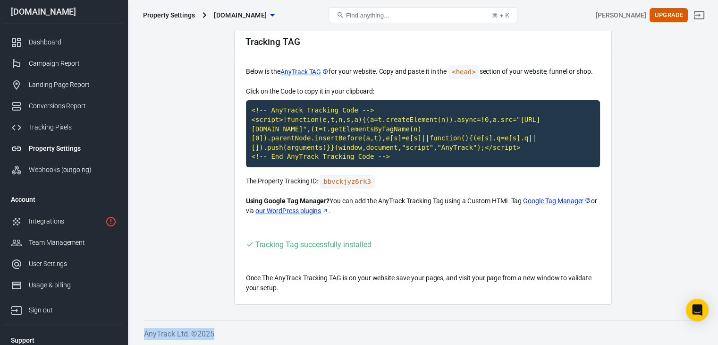
drag, startPoint x: 480, startPoint y: 359, endPoint x: 483, endPoint y: 366, distance: 8.0
click at [483, 344] on html "Property Settings youramberriley.com Find anything... ⌘ + K Sven Horsthemke Upg…" at bounding box center [359, 152] width 718 height 386
click at [333, 178] on code "bbvckjyz6rk3" at bounding box center [347, 182] width 55 height 14
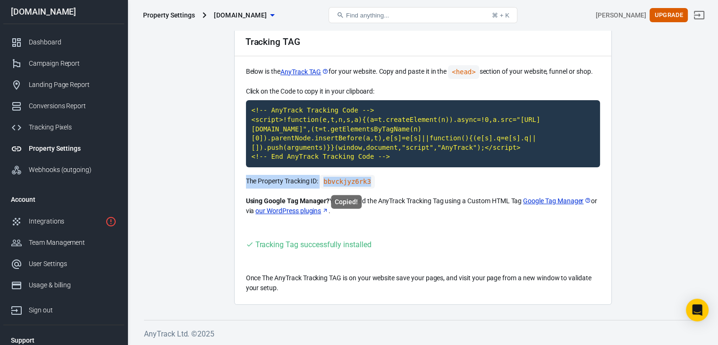
click at [333, 178] on code "bbvckjyz6rk3" at bounding box center [347, 182] width 55 height 14
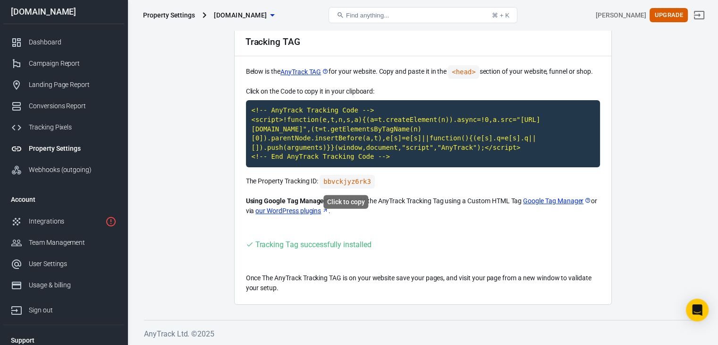
click at [322, 183] on code "bbvckjyz6rk3" at bounding box center [347, 182] width 55 height 14
click at [329, 182] on code "bbvckjyz6rk3" at bounding box center [347, 182] width 55 height 14
click at [247, 242] on icon "Visit your website to trigger the Tracking Tag and validate your setup." at bounding box center [250, 244] width 8 height 8
click at [264, 267] on div "Tracking TAG Below is the AnyTrack TAG for your website. Copy and paste it in t…" at bounding box center [423, 164] width 378 height 279
click at [286, 276] on p "Once The AnyTrack Tracking TAG is on your website save your pages, and visit yo…" at bounding box center [423, 283] width 354 height 20
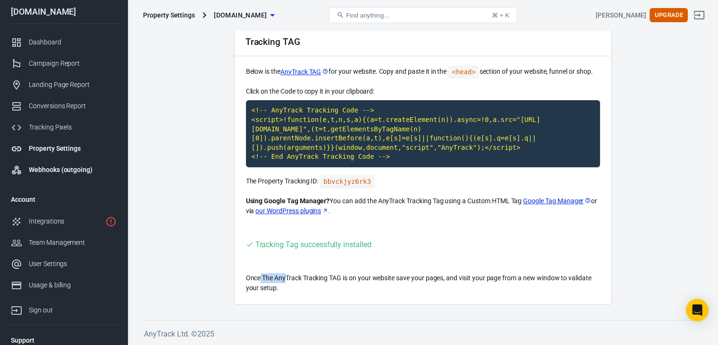
click at [80, 172] on div "Webhooks (outgoing)" at bounding box center [73, 170] width 88 height 10
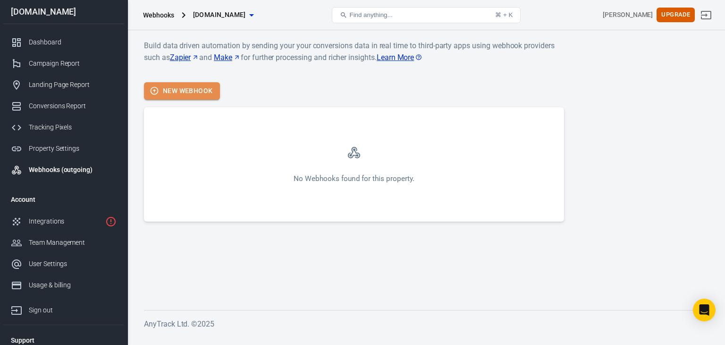
click at [167, 82] on button "New Webhook" at bounding box center [182, 90] width 76 height 17
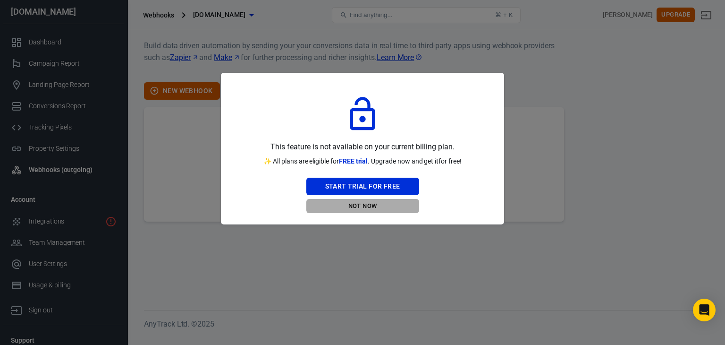
click at [365, 204] on button "Not Now" at bounding box center [362, 206] width 113 height 15
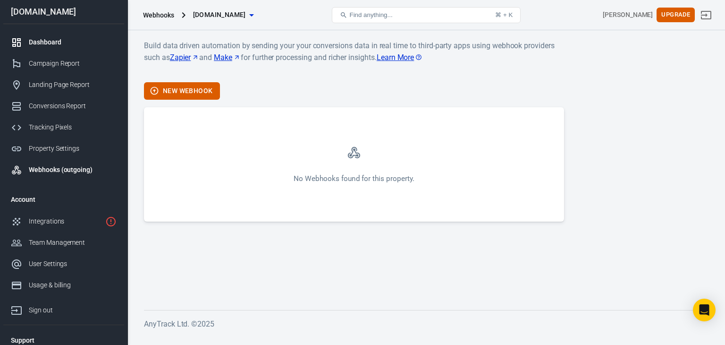
click at [68, 44] on div "Dashboard" at bounding box center [73, 42] width 88 height 10
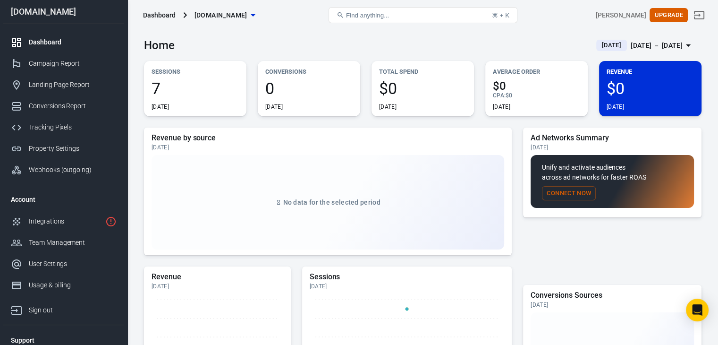
click at [557, 197] on button "Connect Now" at bounding box center [569, 193] width 54 height 15
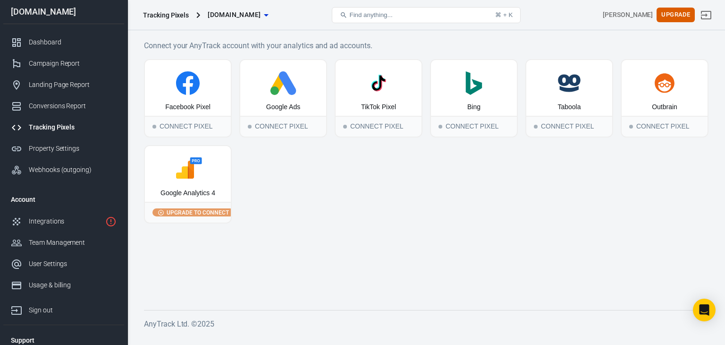
drag, startPoint x: 308, startPoint y: 187, endPoint x: 255, endPoint y: 183, distance: 53.0
click at [255, 183] on div "Facebook Pixel Connect Pixel Google Ads Connect Pixel TikTok Pixel Connect Pixe…" at bounding box center [426, 141] width 565 height 164
drag, startPoint x: 253, startPoint y: 186, endPoint x: 545, endPoint y: 282, distance: 308.1
click at [546, 282] on main "Connect your AnyTrack account with your analytics and ad accounts. Facebook Pix…" at bounding box center [426, 167] width 565 height 255
click at [52, 155] on link "Property Settings" at bounding box center [63, 148] width 121 height 21
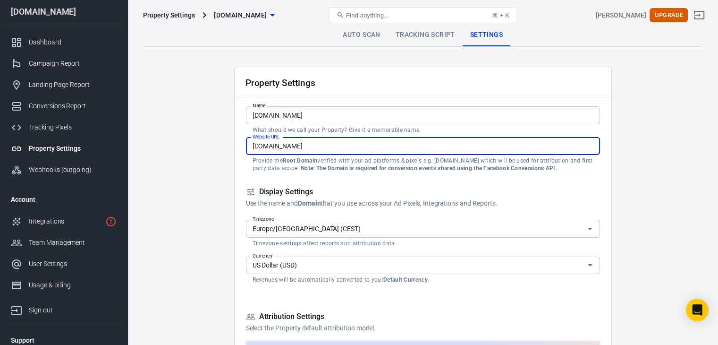
click at [251, 147] on input "[DOMAIN_NAME]" at bounding box center [423, 145] width 354 height 17
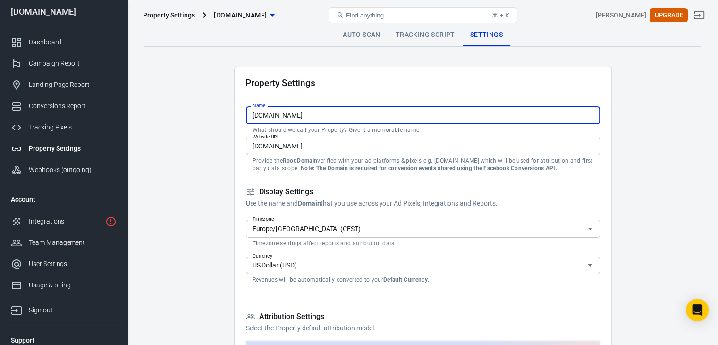
click at [273, 121] on input "[DOMAIN_NAME]" at bounding box center [423, 114] width 354 height 17
paste input "Ammberrileyxxx | Exclusive Content Creator on 4Based.com"
type input "Ammberrileyxxx | Exclusive Content Creator on 4Based.com"
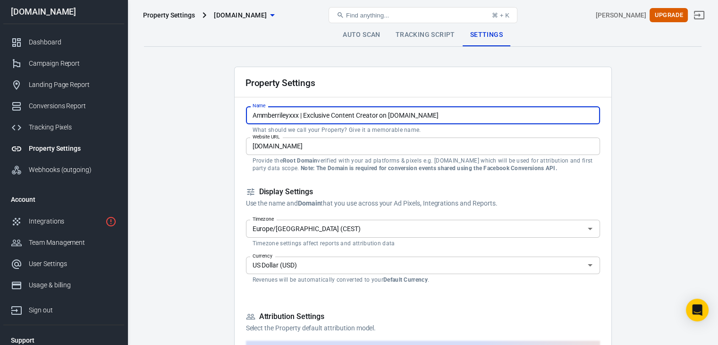
click at [334, 150] on input "[DOMAIN_NAME]" at bounding box center [423, 145] width 354 height 17
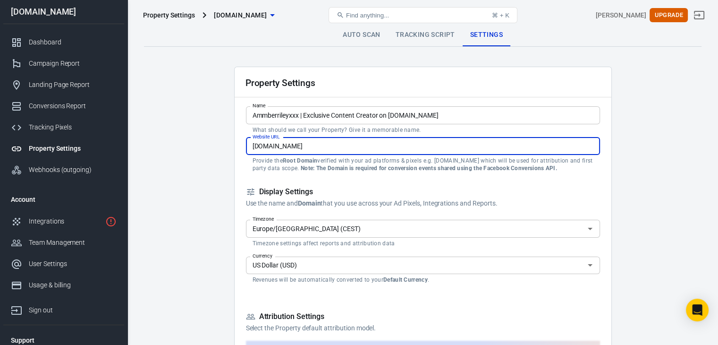
click at [251, 146] on input "[DOMAIN_NAME]" at bounding box center [423, 145] width 354 height 17
click at [264, 267] on input "US Dollar (USD)" at bounding box center [415, 265] width 333 height 12
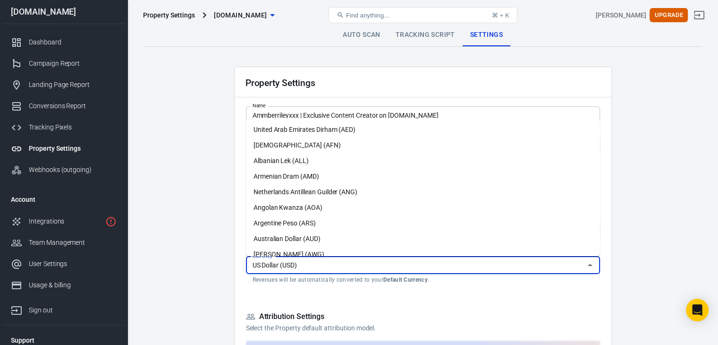
scroll to position [2218, 0]
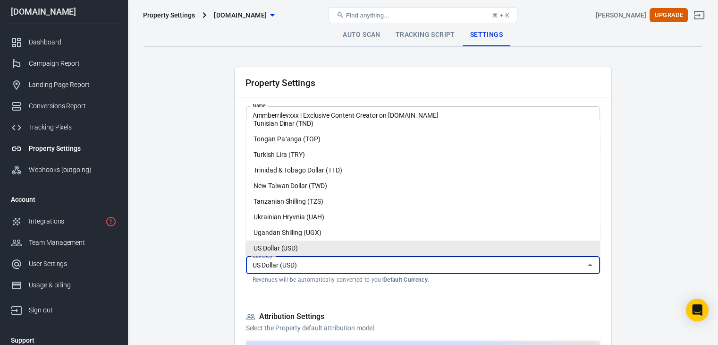
drag, startPoint x: 264, startPoint y: 267, endPoint x: 282, endPoint y: 252, distance: 23.2
click at [282, 252] on ul "United Arab Emirates Dirham (AED) Afghan Afghani (AFN) Albanian Lek (ALL) Armen…" at bounding box center [423, 187] width 354 height 138
click at [281, 246] on li "US Dollar (USD)" at bounding box center [423, 248] width 354 height 16
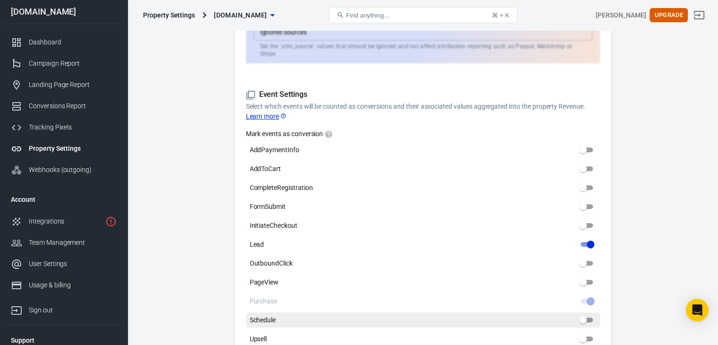
scroll to position [409, 0]
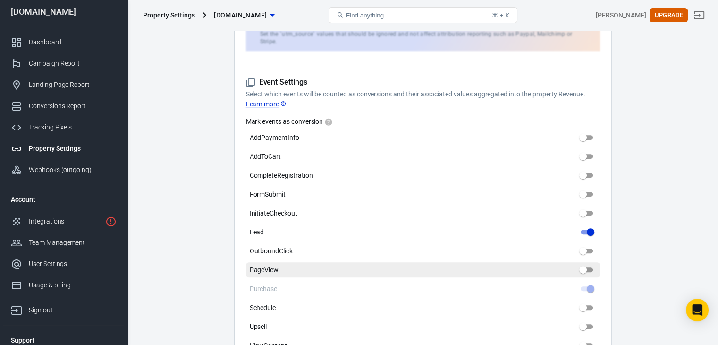
click at [288, 262] on label "PageView" at bounding box center [423, 269] width 354 height 15
click at [566, 264] on input "PageView" at bounding box center [583, 269] width 34 height 11
click at [587, 264] on input "PageView" at bounding box center [583, 269] width 34 height 11
click at [584, 264] on input "PageView" at bounding box center [583, 269] width 34 height 11
click at [587, 264] on input "PageView" at bounding box center [583, 269] width 34 height 11
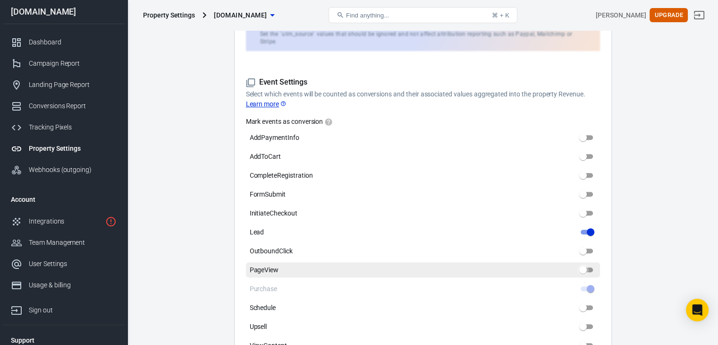
checkbox input "false"
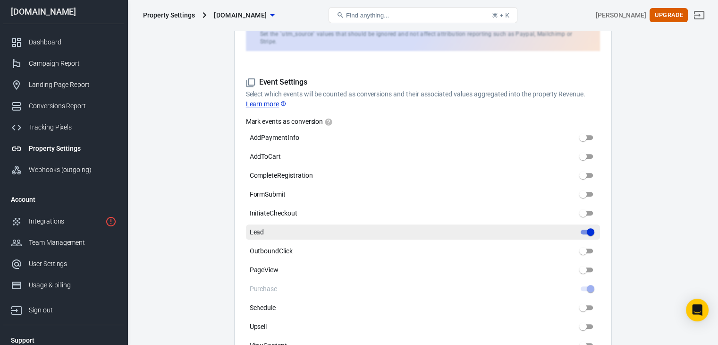
click at [589, 226] on input "Lead" at bounding box center [591, 231] width 34 height 11
drag, startPoint x: 589, startPoint y: 224, endPoint x: 580, endPoint y: 221, distance: 9.7
click at [580, 226] on input "Lead" at bounding box center [591, 231] width 34 height 11
checkbox input "true"
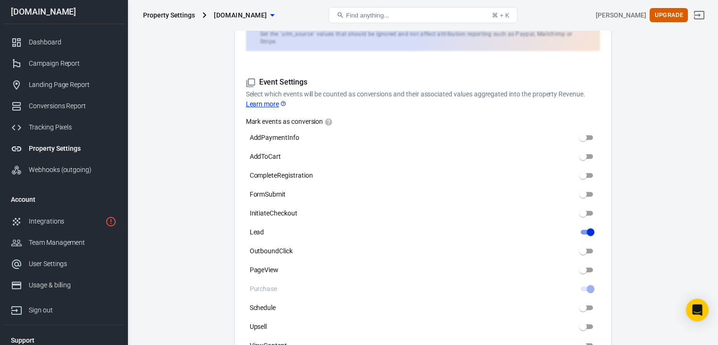
click at [582, 233] on div "Mark events as conversion AddPaymentInfo AddToCart CompleteRegistration FormSub…" at bounding box center [423, 235] width 354 height 236
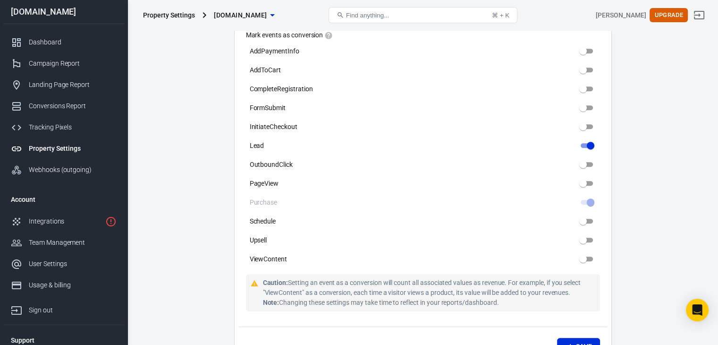
scroll to position [566, 0]
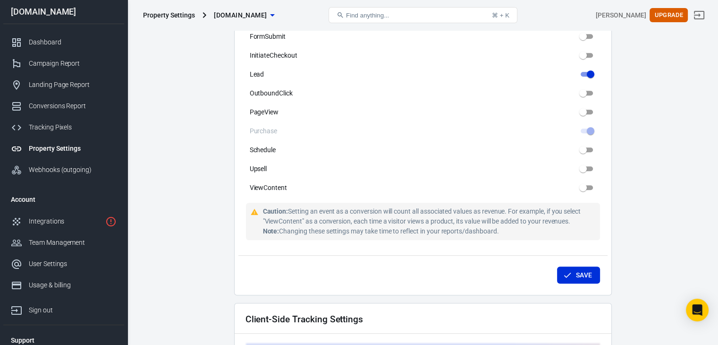
click at [581, 272] on button "Save" at bounding box center [578, 274] width 43 height 17
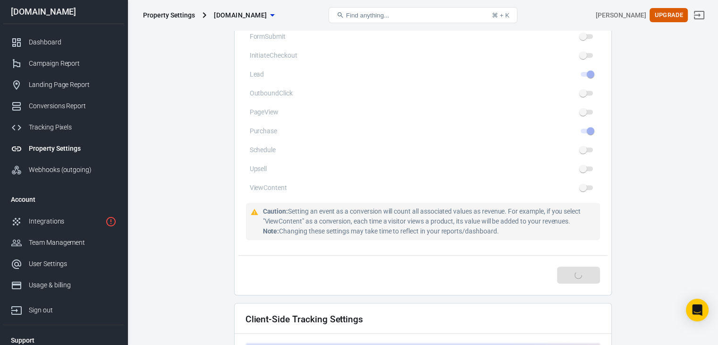
type input "Ammberrileyxxx | Exclusive Content Creator on 4Based.com"
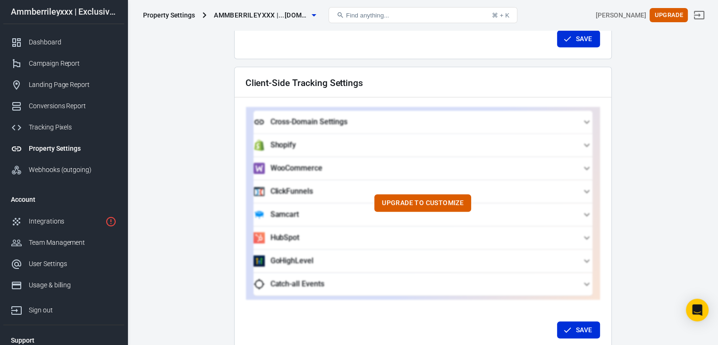
drag, startPoint x: 560, startPoint y: 281, endPoint x: 496, endPoint y: 313, distance: 71.1
click at [496, 313] on div "Save" at bounding box center [422, 328] width 369 height 35
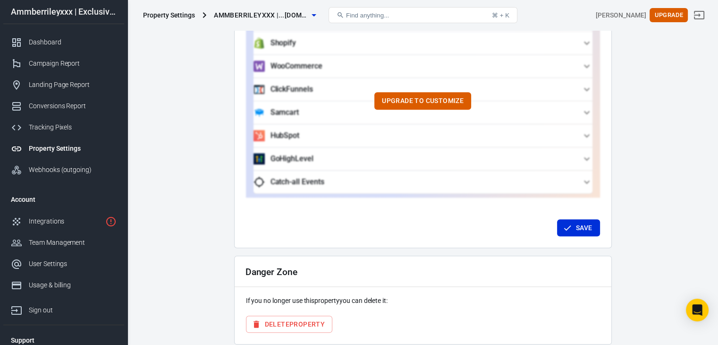
scroll to position [913, 0]
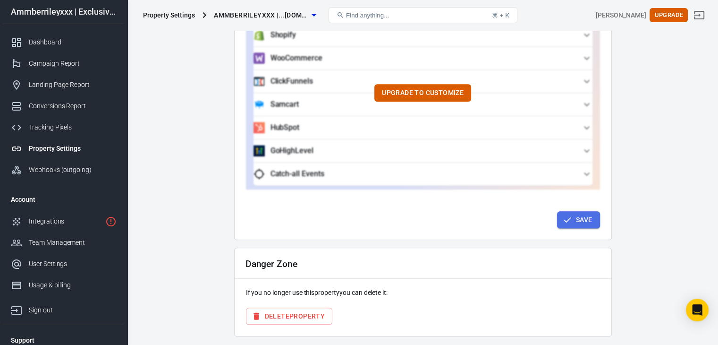
click at [559, 218] on button "Save" at bounding box center [578, 219] width 43 height 17
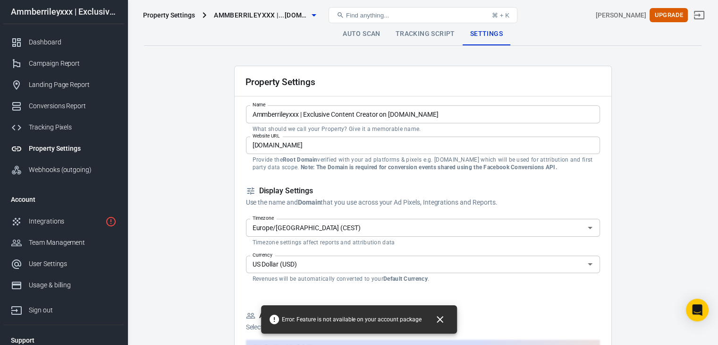
scroll to position [0, 0]
click at [376, 27] on div "Property Settings Ammberrileyxxx |...ased.com Find anything... ⌘ + K Sven Horst…" at bounding box center [423, 15] width 590 height 30
click at [375, 37] on link "Auto Scan" at bounding box center [361, 35] width 53 height 23
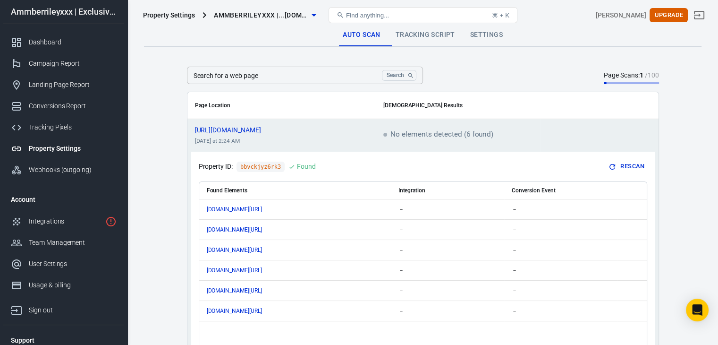
click at [612, 168] on icon "scrollable content" at bounding box center [612, 166] width 8 height 8
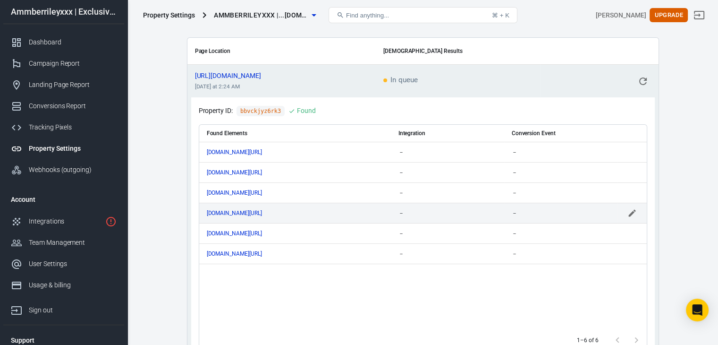
scroll to position [63, 0]
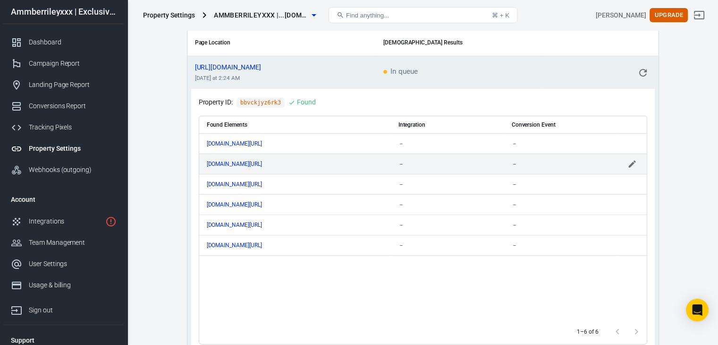
click at [630, 165] on icon "scrollable content" at bounding box center [631, 164] width 7 height 7
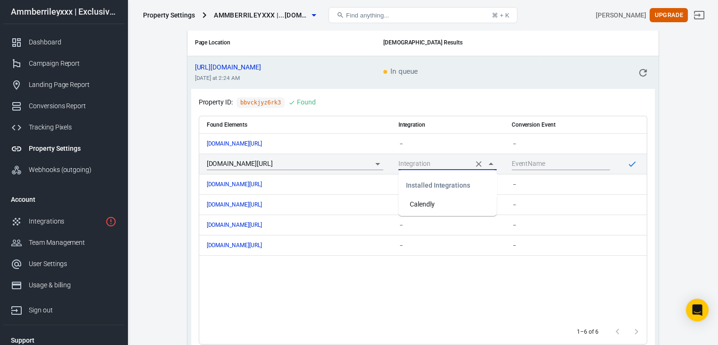
click at [447, 161] on input "scrollable content" at bounding box center [434, 164] width 72 height 12
click at [475, 166] on icon "Clear" at bounding box center [478, 163] width 9 height 9
click at [662, 153] on main "Auto Scan Tracking Script Settings Search for a web page Search Search for a we…" at bounding box center [423, 159] width 558 height 396
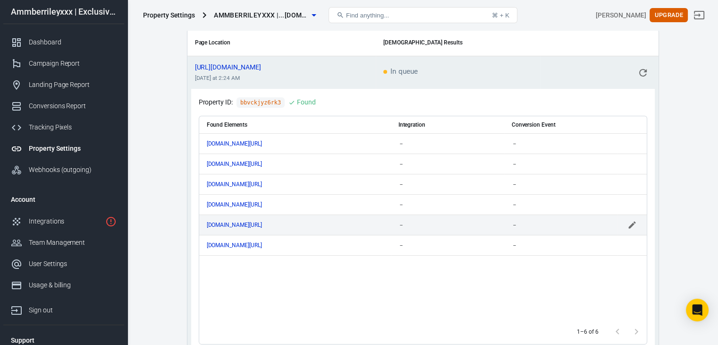
drag, startPoint x: 509, startPoint y: 215, endPoint x: 476, endPoint y: 232, distance: 37.2
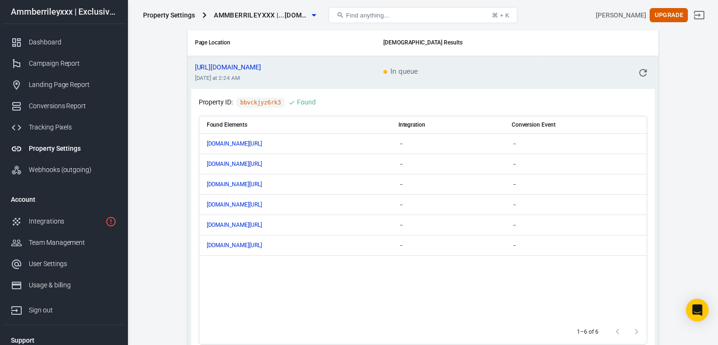
drag, startPoint x: 476, startPoint y: 232, endPoint x: 345, endPoint y: 281, distance: 140.1
click at [345, 281] on div "Found Elements Integration Conversion Event 4based.com/profile/amberrileyxxx － …" at bounding box center [423, 217] width 448 height 203
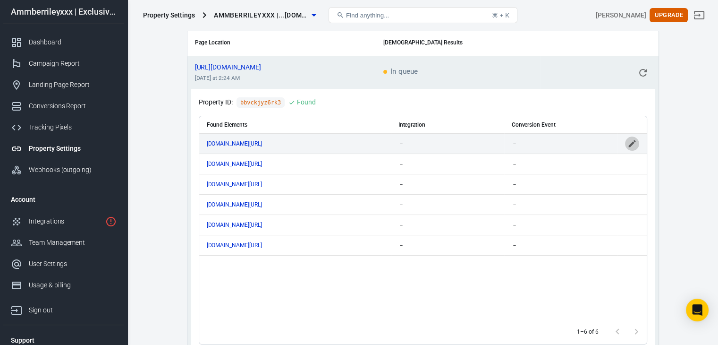
click at [630, 142] on icon "scrollable content" at bounding box center [631, 143] width 9 height 9
click at [490, 140] on icon "Open" at bounding box center [490, 143] width 11 height 11
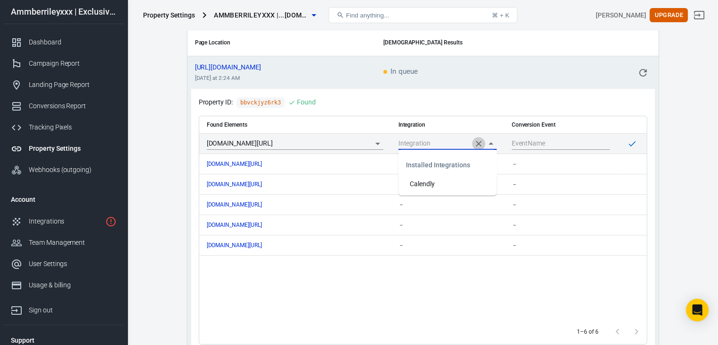
click at [480, 141] on icon "Clear" at bounding box center [478, 143] width 9 height 9
type input "Calendly"
click at [637, 144] on button "scrollable content" at bounding box center [632, 143] width 14 height 14
click at [617, 113] on div "Found Elements Integration Conversion Event 4based.com/profile/amberrileyxxx Ca…" at bounding box center [423, 226] width 448 height 236
click at [427, 142] on div "calendly" at bounding box center [447, 143] width 98 height 7
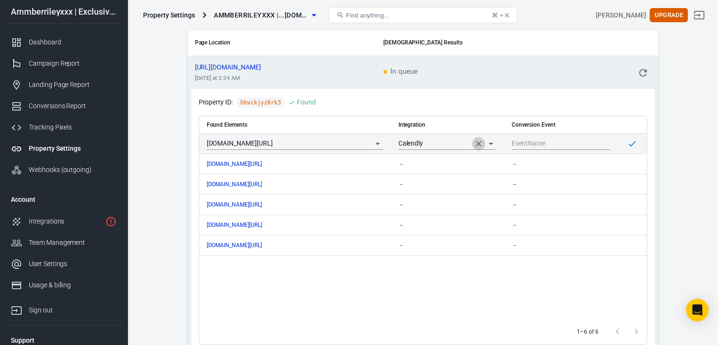
click at [479, 143] on icon "Clear" at bounding box center [479, 144] width 6 height 6
click at [470, 95] on div "Property ID: bbvckjyz6rk3 Found Found Elements Integration Conversion Event 4ba…" at bounding box center [423, 220] width 464 height 263
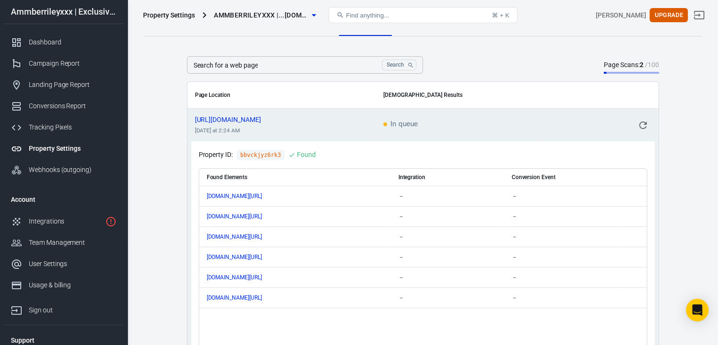
scroll to position [0, 0]
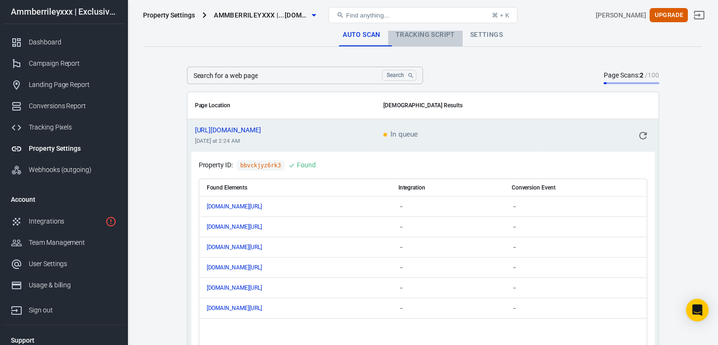
click at [419, 33] on link "Tracking Script" at bounding box center [425, 35] width 75 height 23
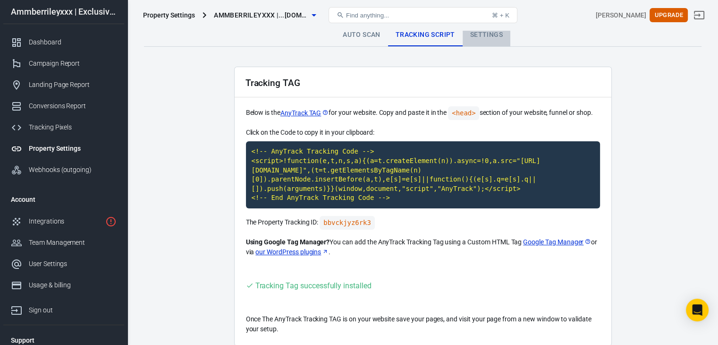
click at [481, 38] on link "Settings" at bounding box center [487, 35] width 48 height 23
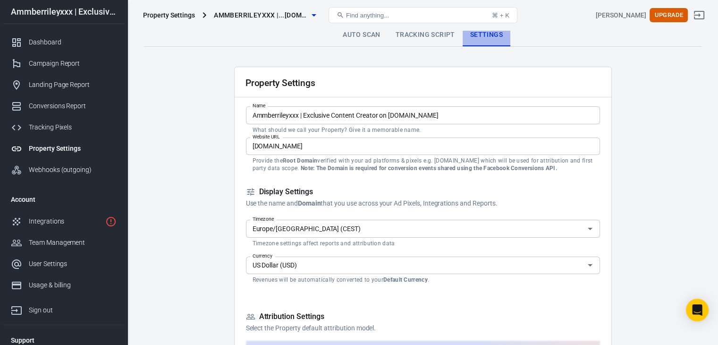
drag, startPoint x: 481, startPoint y: 38, endPoint x: 469, endPoint y: 44, distance: 12.7
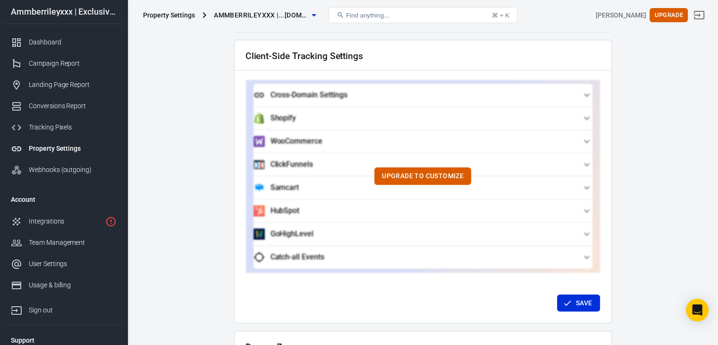
scroll to position [936, 0]
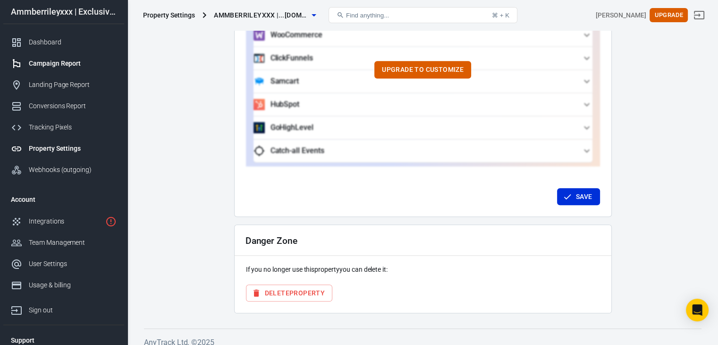
click at [40, 71] on link "Campaign Report" at bounding box center [63, 63] width 121 height 21
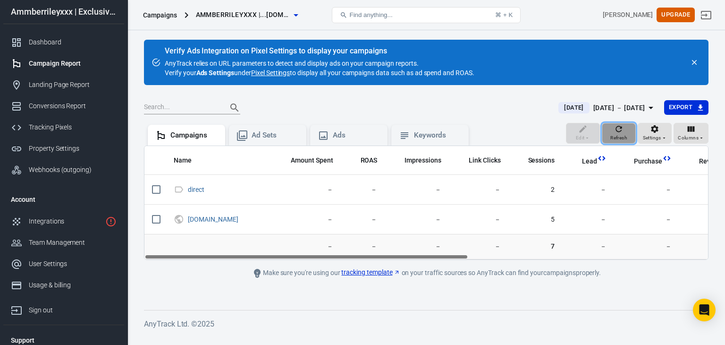
click at [618, 130] on icon "button" at bounding box center [618, 128] width 9 height 9
click at [634, 136] on button "Refresh" at bounding box center [619, 133] width 34 height 21
click at [641, 135] on button "Settings" at bounding box center [655, 133] width 34 height 21
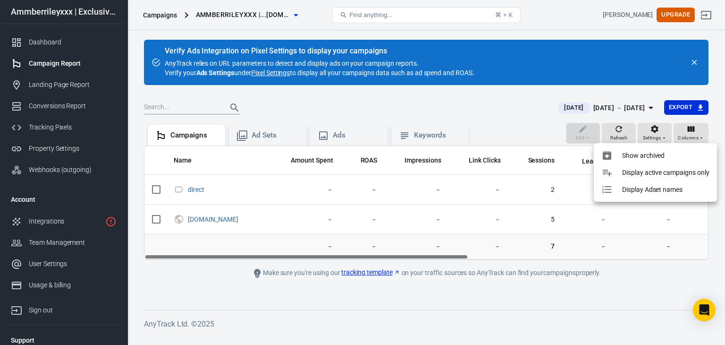
click at [693, 137] on div at bounding box center [362, 172] width 725 height 345
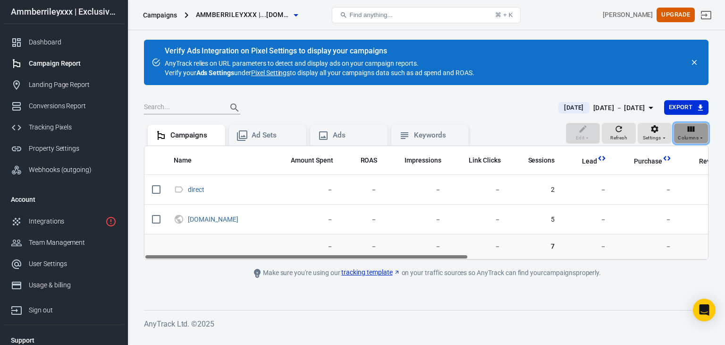
click at [691, 130] on icon "button" at bounding box center [691, 129] width 7 height 6
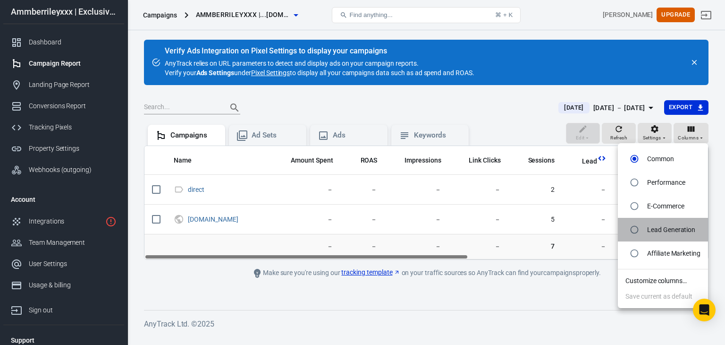
click at [649, 233] on p "Lead Generation" at bounding box center [671, 230] width 48 height 10
radio input "false"
radio input "true"
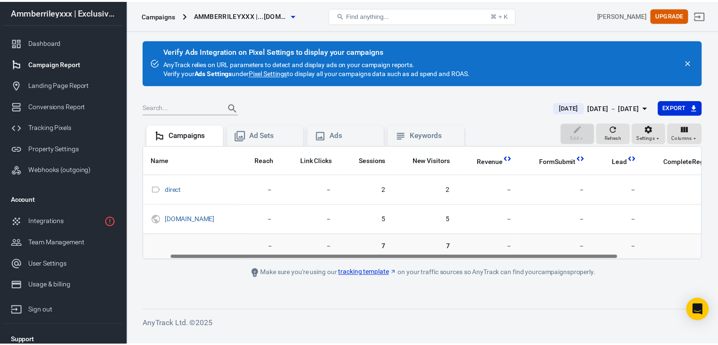
scroll to position [0, 38]
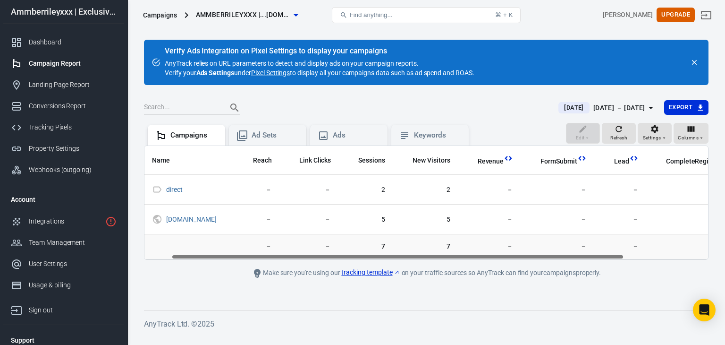
drag, startPoint x: 468, startPoint y: 256, endPoint x: 499, endPoint y: 251, distance: 31.1
click at [499, 251] on div "Name Reach Link Clicks Sessions New Visitors Revenue FormSubmit Lead CompleteRe…" at bounding box center [426, 202] width 565 height 114
click at [40, 76] on link "Landing Page Report" at bounding box center [63, 84] width 121 height 21
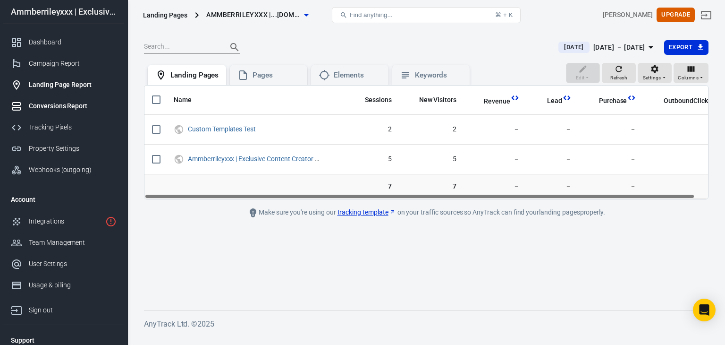
click at [32, 106] on div "Conversions Report" at bounding box center [73, 106] width 88 height 10
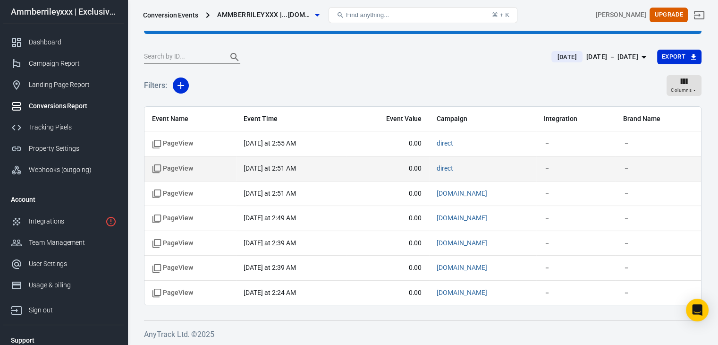
scroll to position [74, 0]
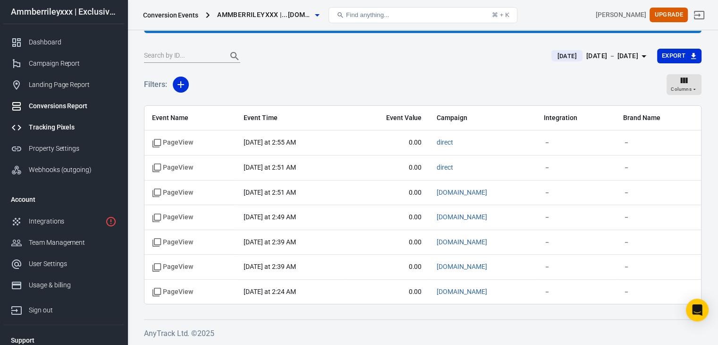
click at [74, 123] on div "Tracking Pixels" at bounding box center [73, 127] width 88 height 10
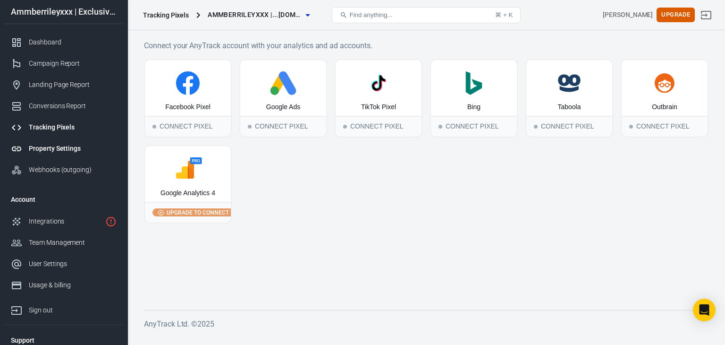
click at [59, 144] on div "Property Settings" at bounding box center [73, 149] width 88 height 10
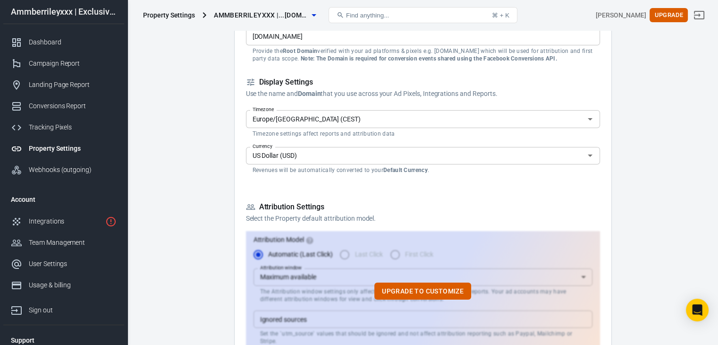
scroll to position [110, 0]
drag, startPoint x: 134, startPoint y: 215, endPoint x: 66, endPoint y: 186, distance: 73.8
click at [66, 186] on div "Dashboard Campaign Report Landing Page Report Conversions Report Tracking Pixel…" at bounding box center [63, 106] width 121 height 164
click at [59, 163] on link "Webhooks (outgoing)" at bounding box center [63, 169] width 121 height 21
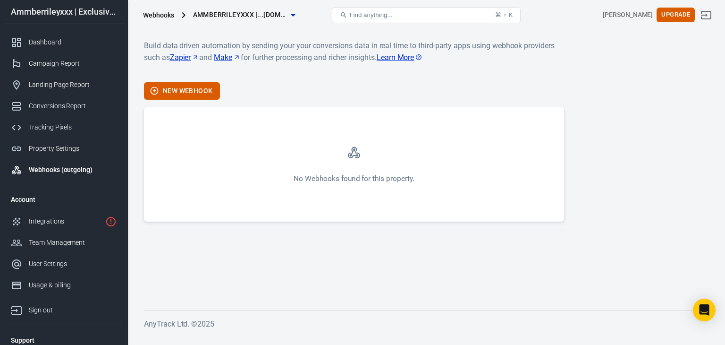
drag, startPoint x: 174, startPoint y: 82, endPoint x: 462, endPoint y: 103, distance: 288.8
click at [462, 103] on div "Build data driven automation by sending your your conversions data in real time…" at bounding box center [354, 131] width 420 height 182
click at [170, 95] on button "New Webhook" at bounding box center [182, 90] width 76 height 17
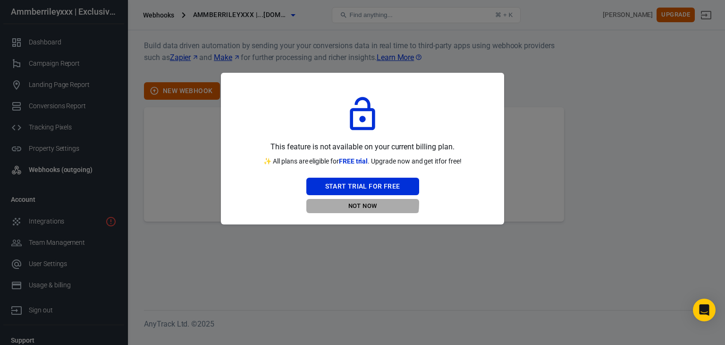
click at [349, 203] on button "Not Now" at bounding box center [362, 206] width 113 height 15
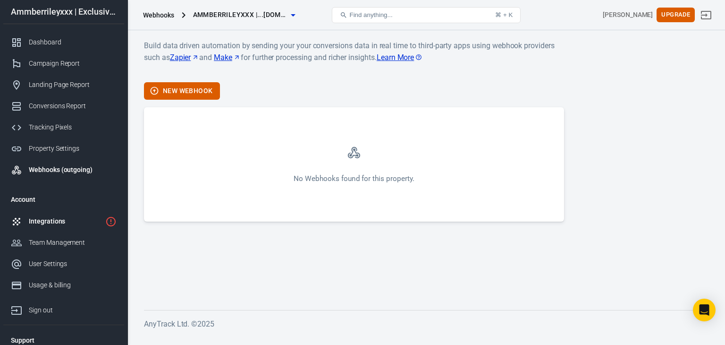
click at [6, 224] on link "Integrations" at bounding box center [63, 221] width 121 height 21
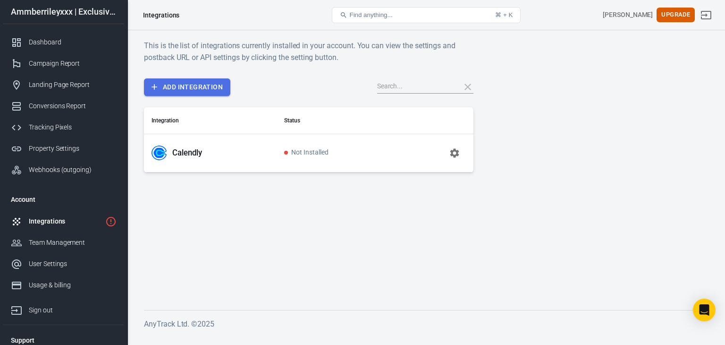
click at [191, 92] on link "Add Integration" at bounding box center [187, 86] width 86 height 17
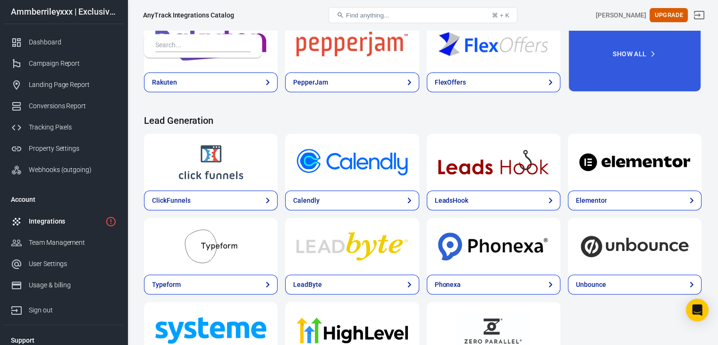
scroll to position [527, 0]
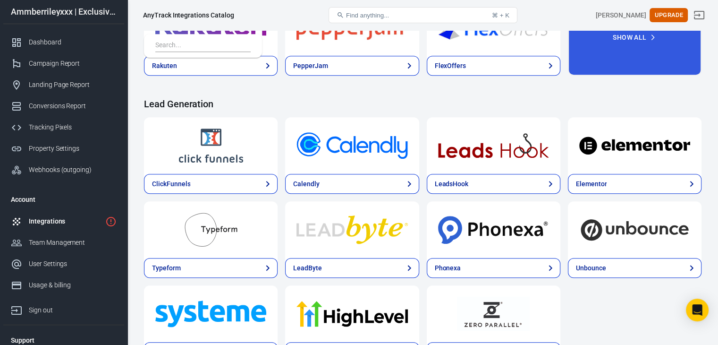
click at [568, 117] on div at bounding box center [635, 145] width 134 height 57
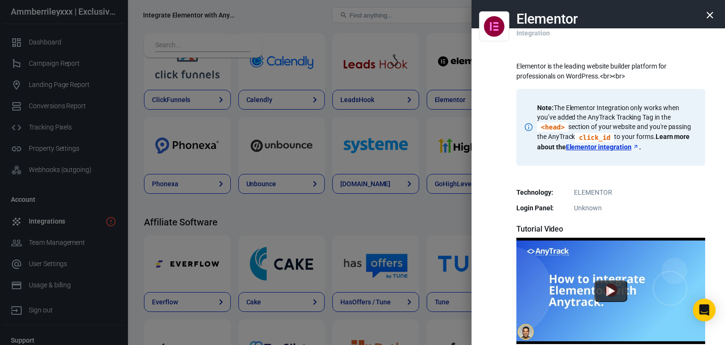
click at [708, 19] on icon "button" at bounding box center [709, 14] width 11 height 11
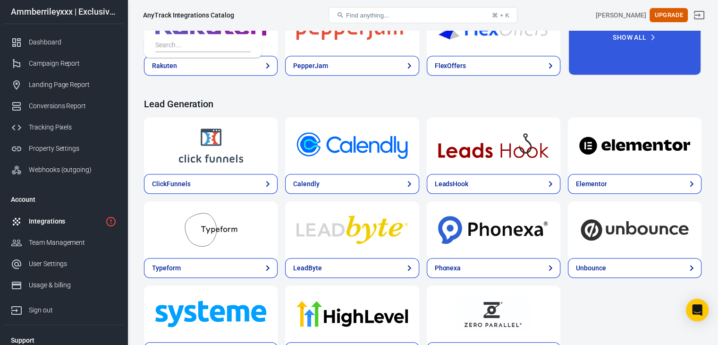
click at [266, 212] on img at bounding box center [210, 229] width 111 height 34
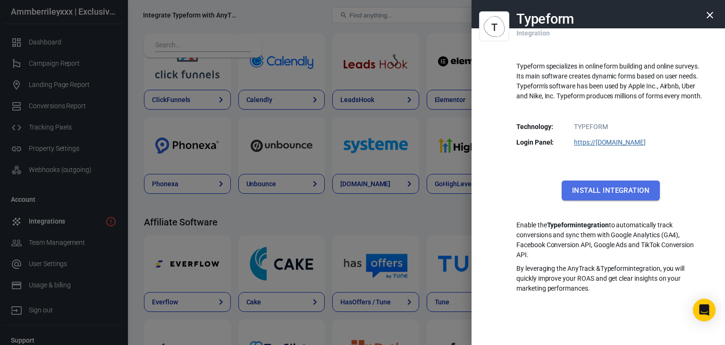
click at [595, 191] on button "Install Integration" at bounding box center [611, 190] width 98 height 20
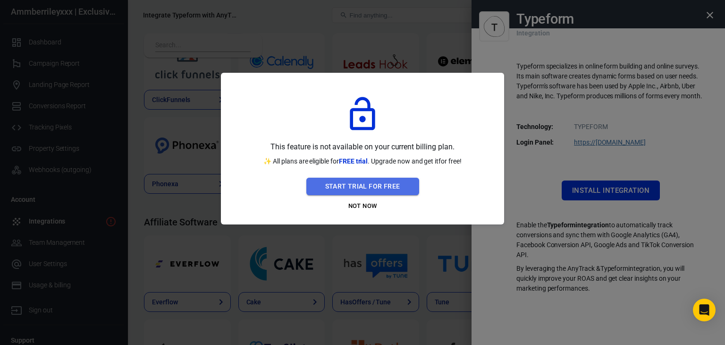
click at [369, 192] on button "Start Trial For Free" at bounding box center [362, 186] width 113 height 17
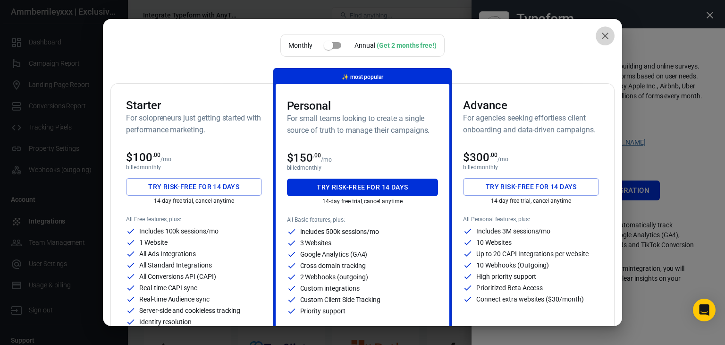
click at [600, 34] on icon "close" at bounding box center [605, 35] width 11 height 11
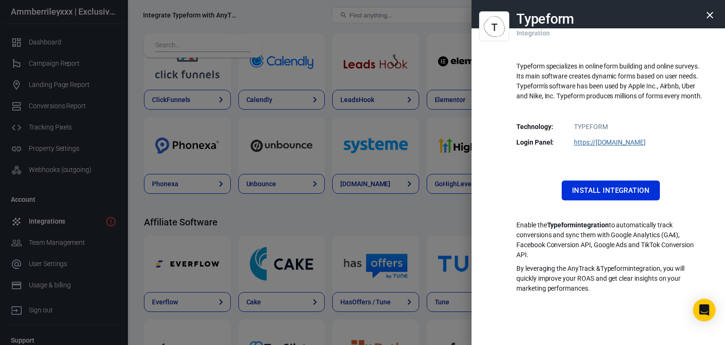
click at [595, 138] on link "https:// admin.typeform.com" at bounding box center [610, 142] width 72 height 8
click at [707, 17] on icon "button" at bounding box center [709, 14] width 11 height 11
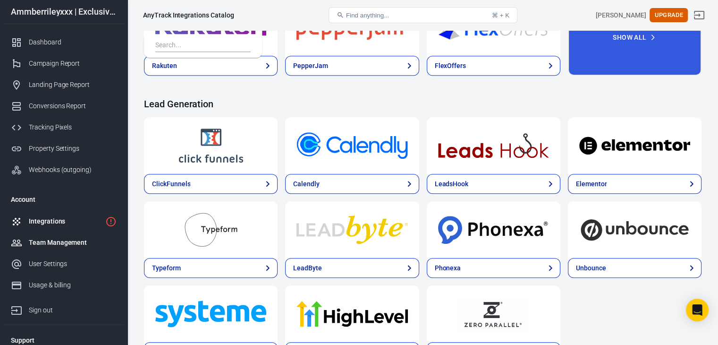
click at [34, 250] on link "Team Management" at bounding box center [63, 242] width 121 height 21
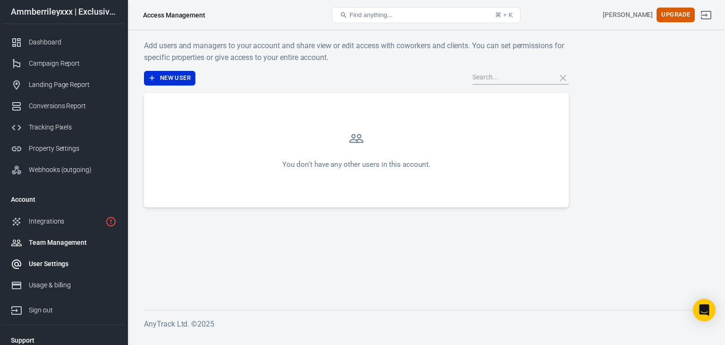
click at [32, 260] on div "User Settings" at bounding box center [73, 264] width 88 height 10
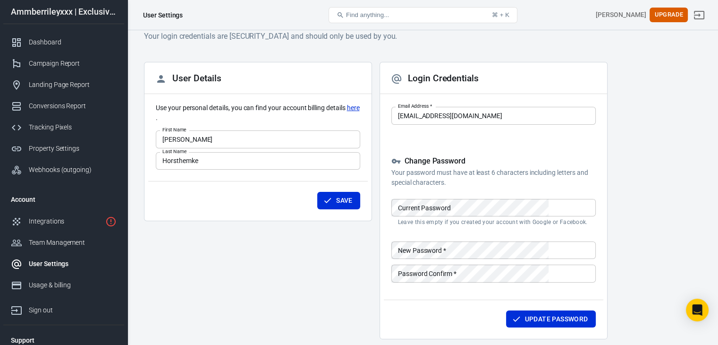
scroll to position [71, 0]
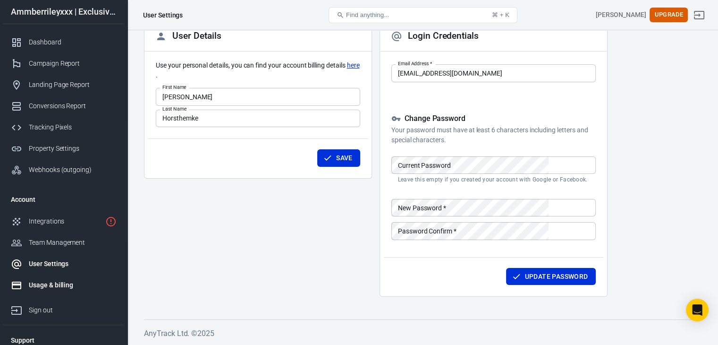
click at [88, 282] on div "Usage & billing" at bounding box center [73, 285] width 88 height 10
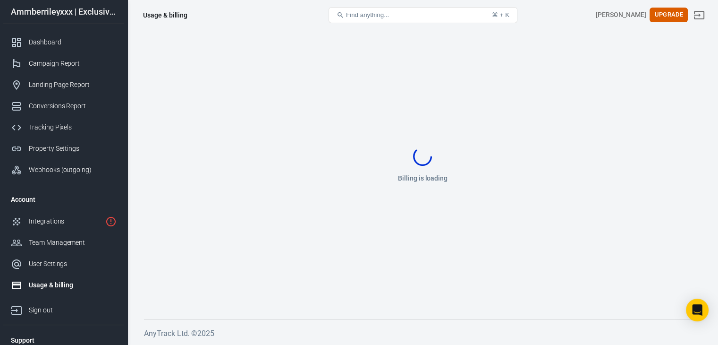
scroll to position [71, 0]
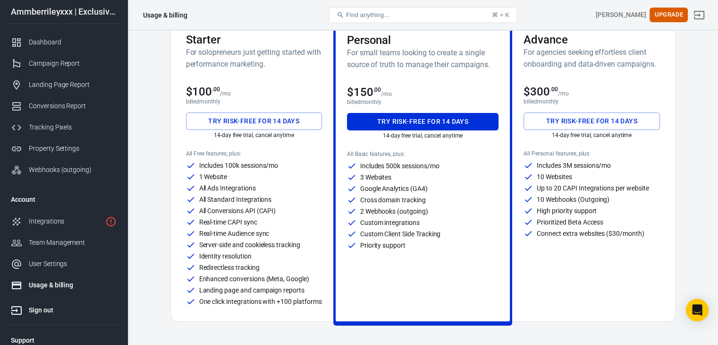
click at [68, 304] on link "Sign out" at bounding box center [63, 308] width 121 height 25
